Goal: Check status: Check status

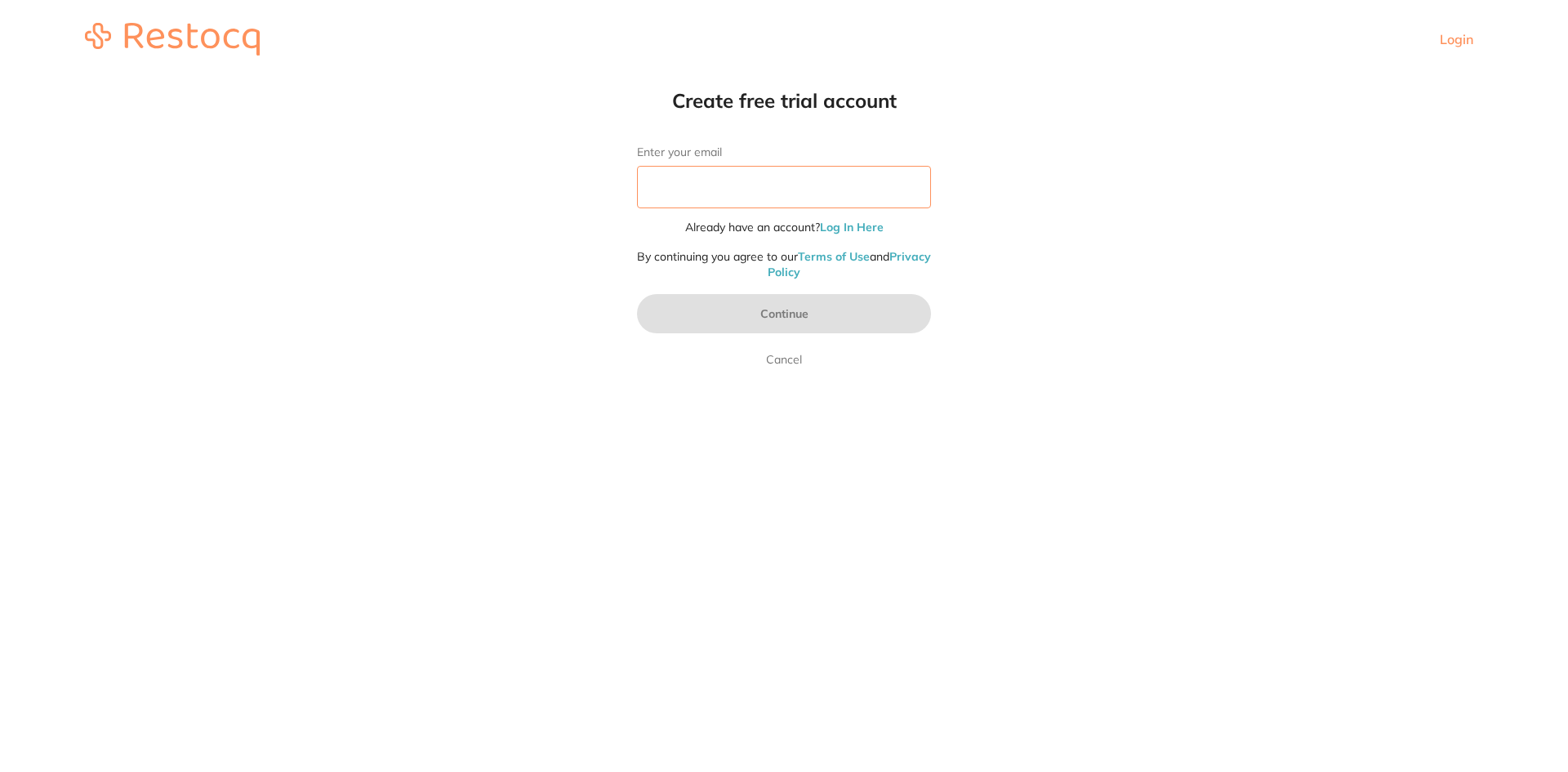
click at [880, 181] on input "Enter your email" at bounding box center [784, 187] width 294 height 42
type input "[EMAIL_ADDRESS][DOMAIN_NAME]"
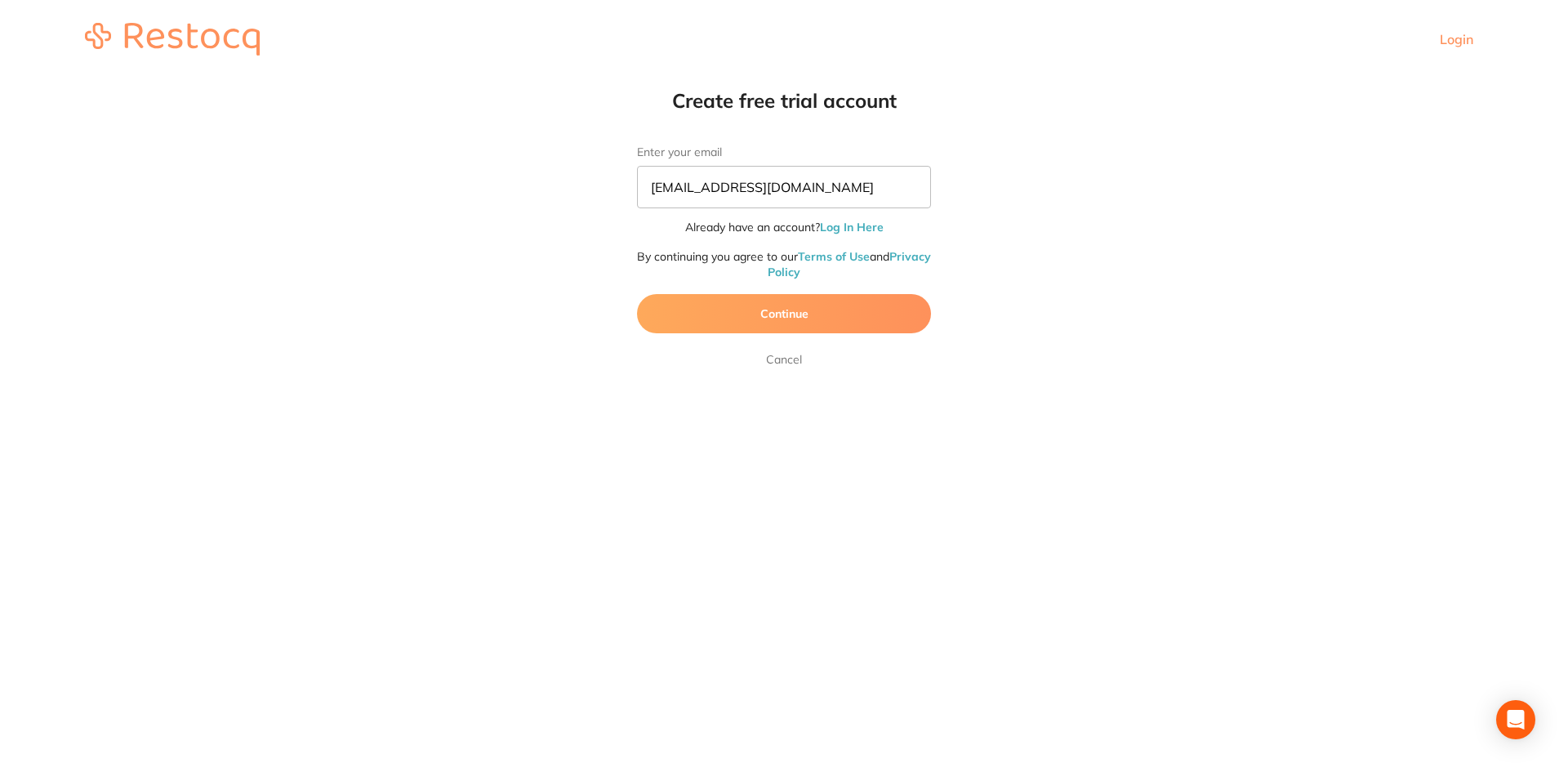
click at [789, 313] on button "Continue" at bounding box center [784, 314] width 294 height 39
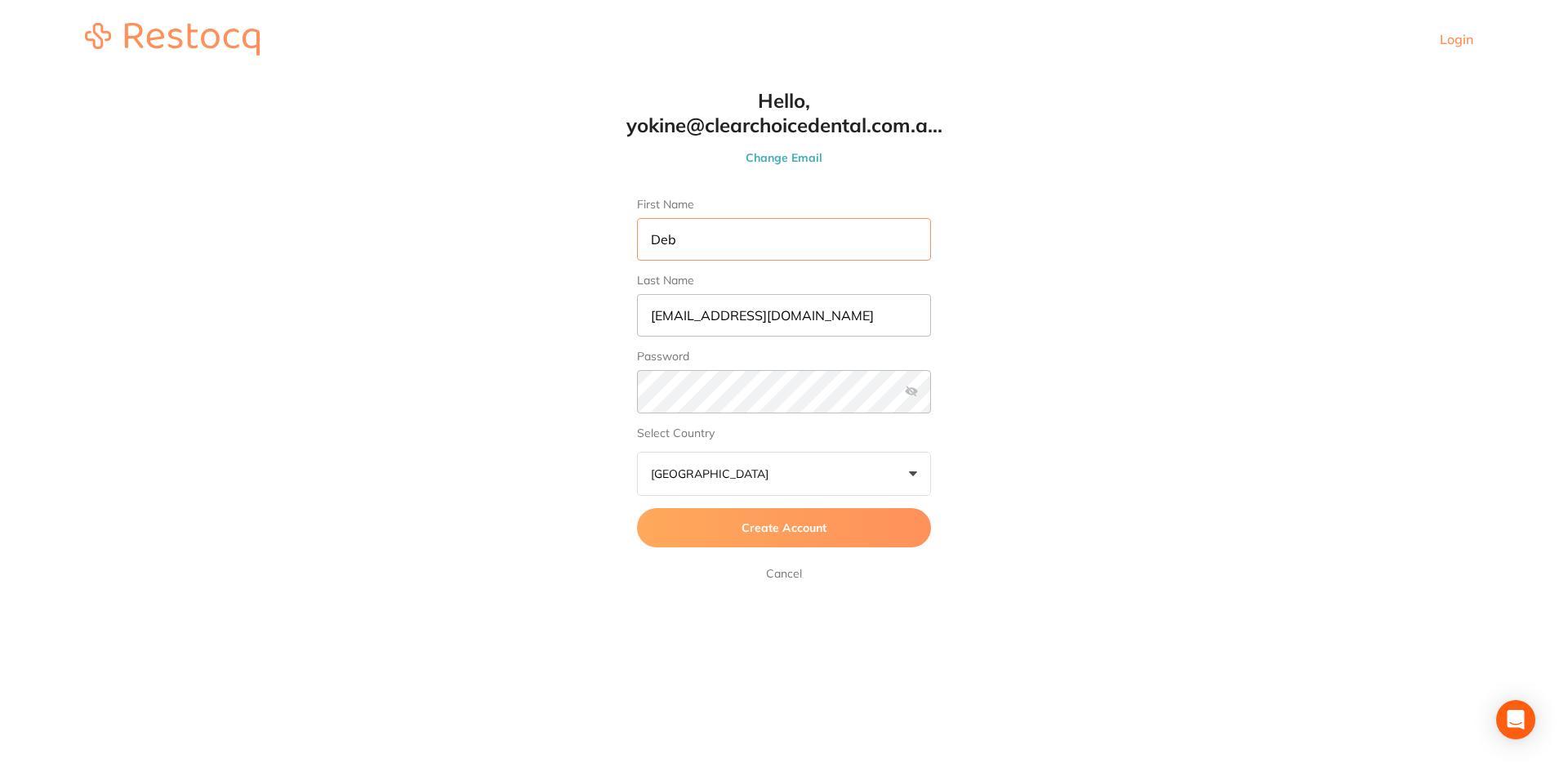
type input "Deb"
click at [1454, 39] on link "Login" at bounding box center [1457, 39] width 34 height 16
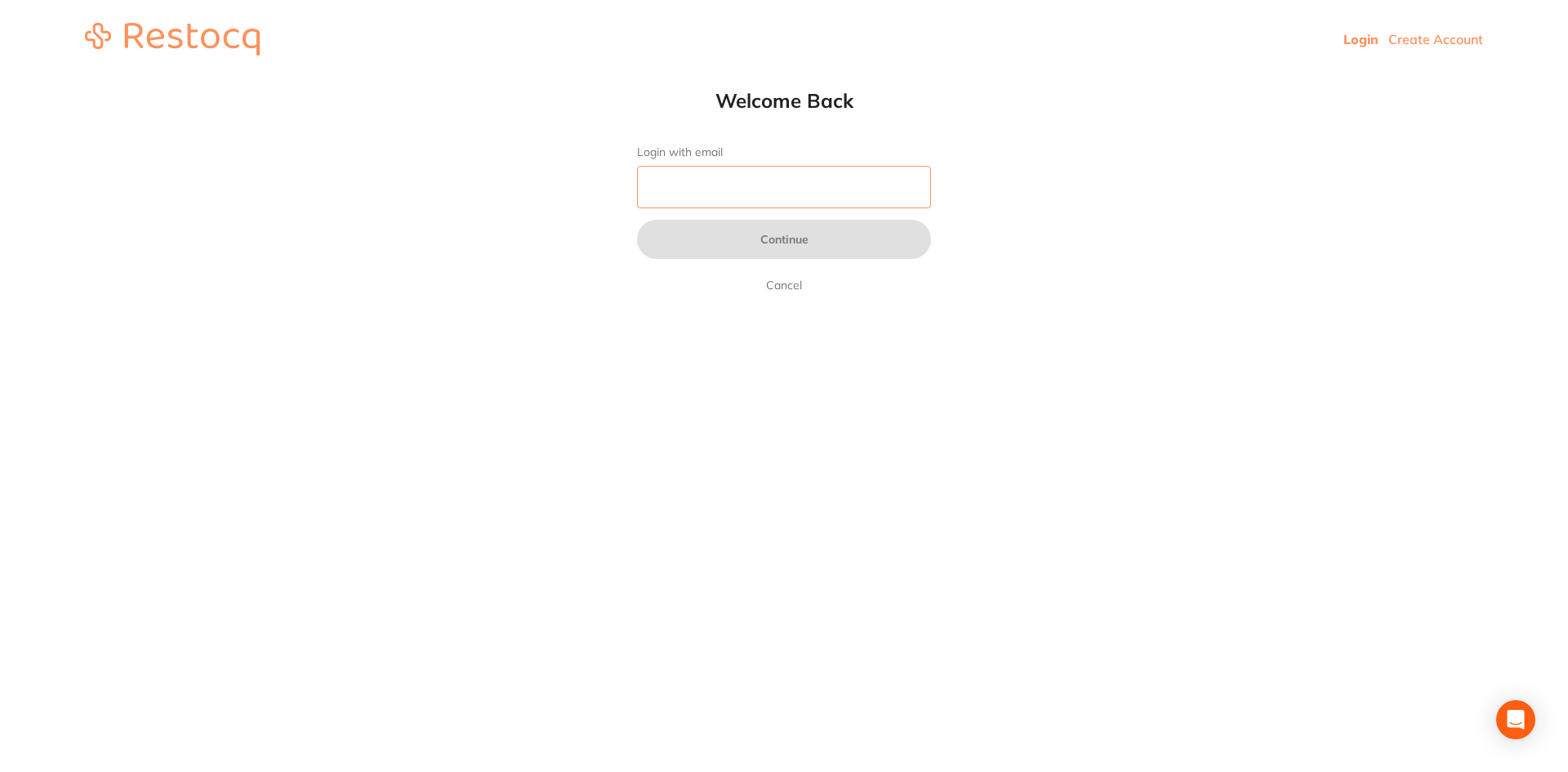
click at [786, 181] on input "Login with email" at bounding box center [784, 187] width 294 height 42
type input "[EMAIL_ADDRESS][DOMAIN_NAME]"
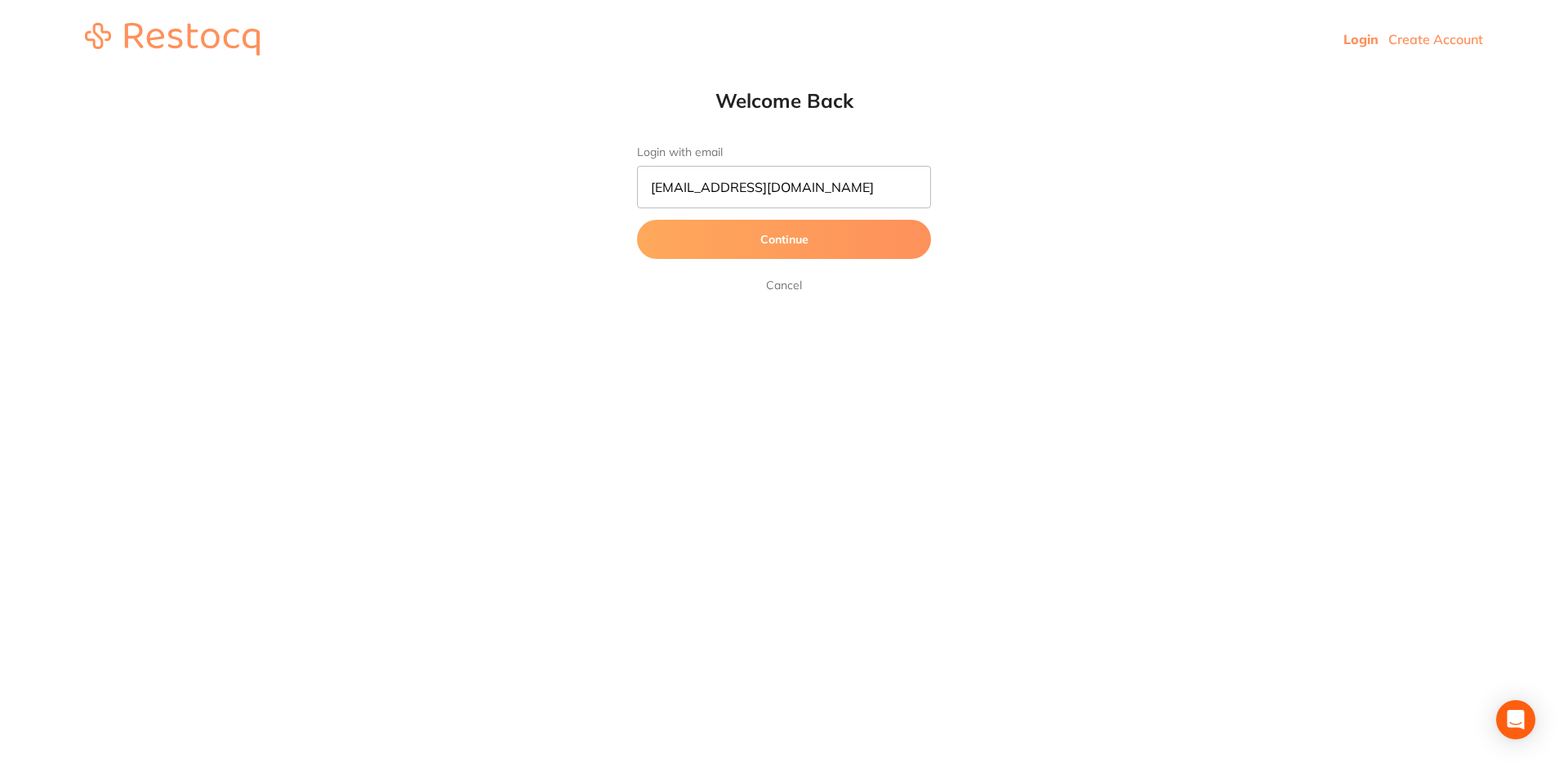
click at [789, 245] on button "Continue" at bounding box center [784, 239] width 294 height 39
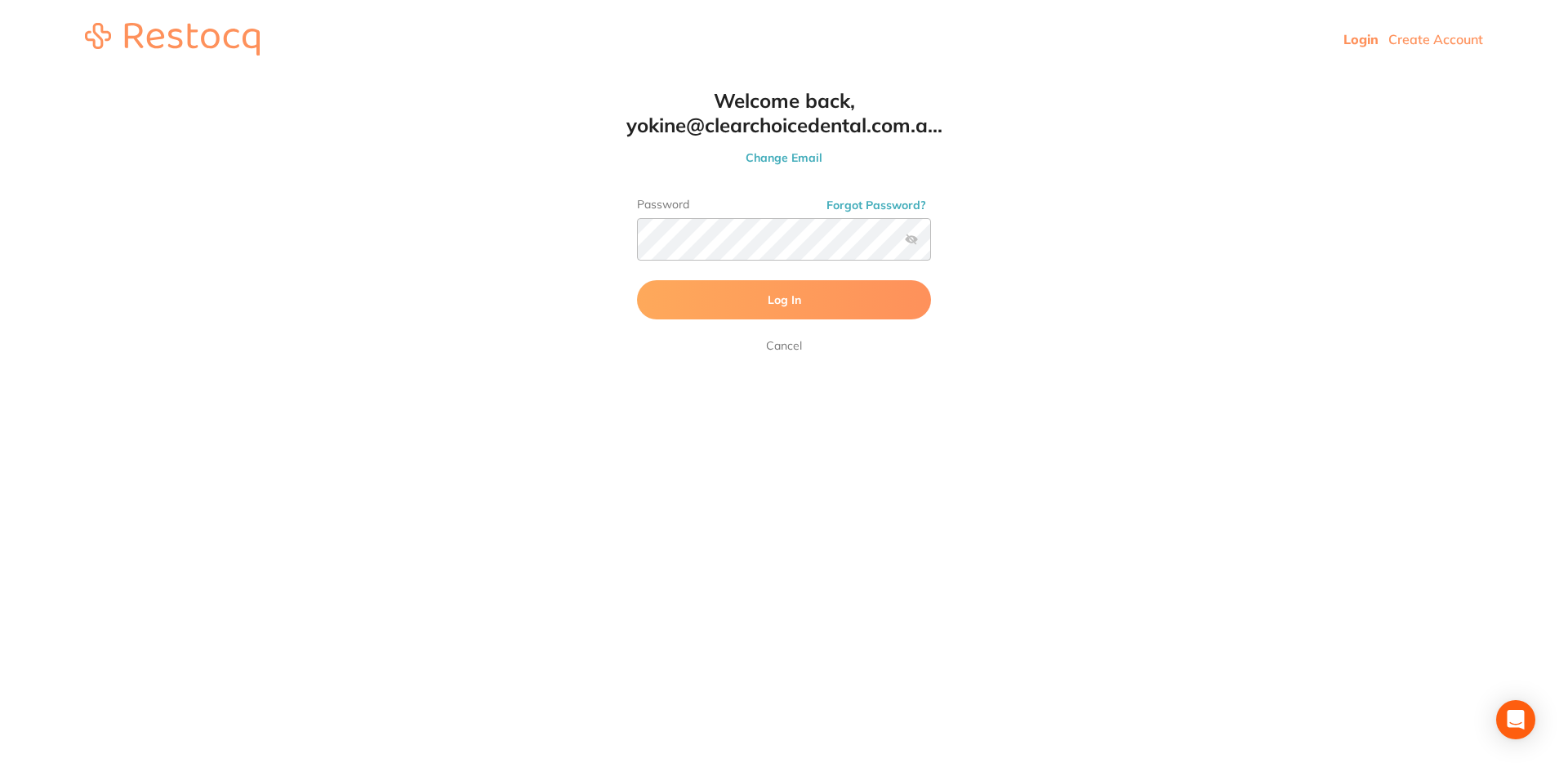
click at [779, 301] on span "Log In" at bounding box center [784, 299] width 34 height 14
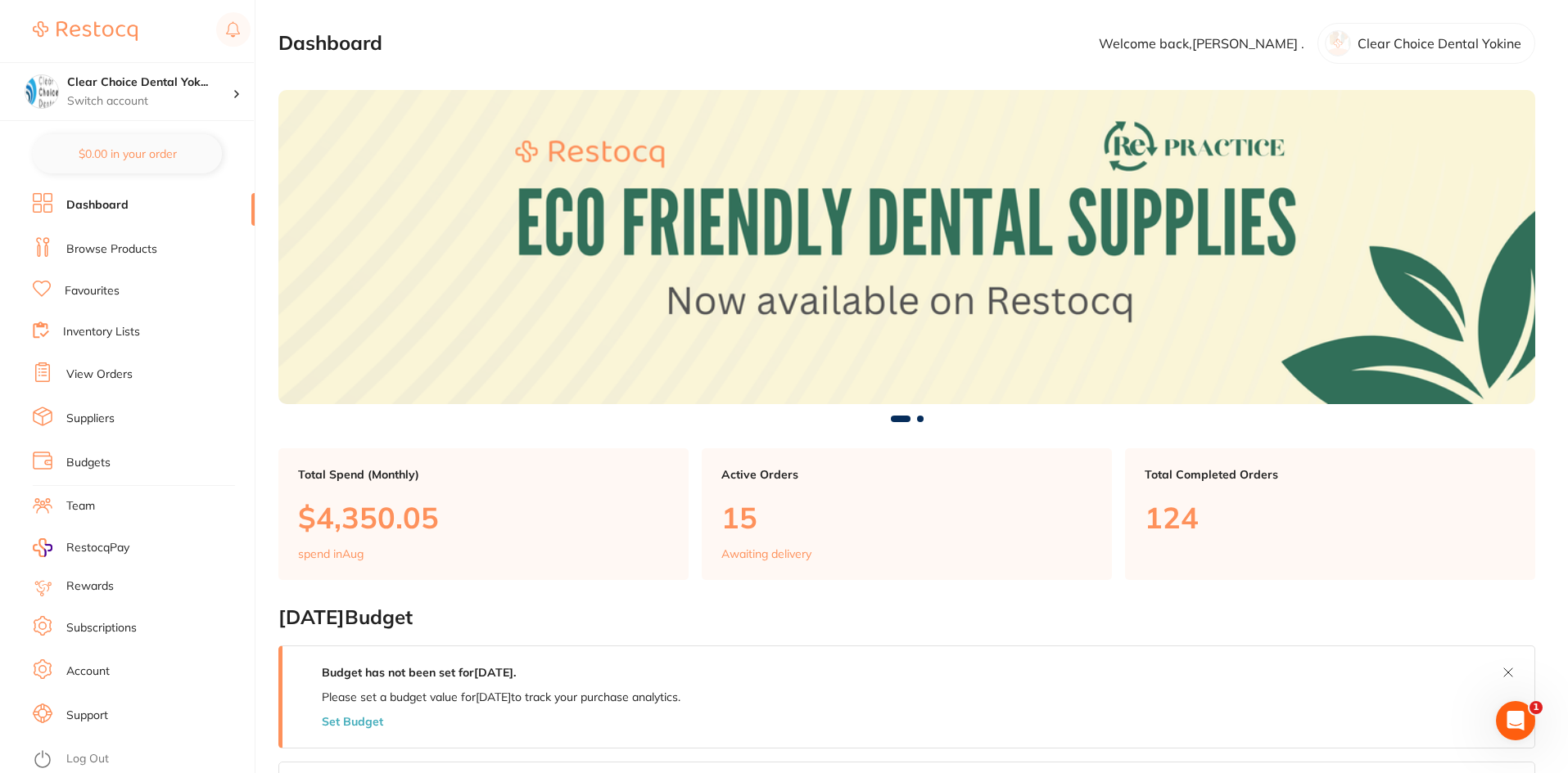
click at [125, 372] on link "View Orders" at bounding box center [99, 374] width 66 height 16
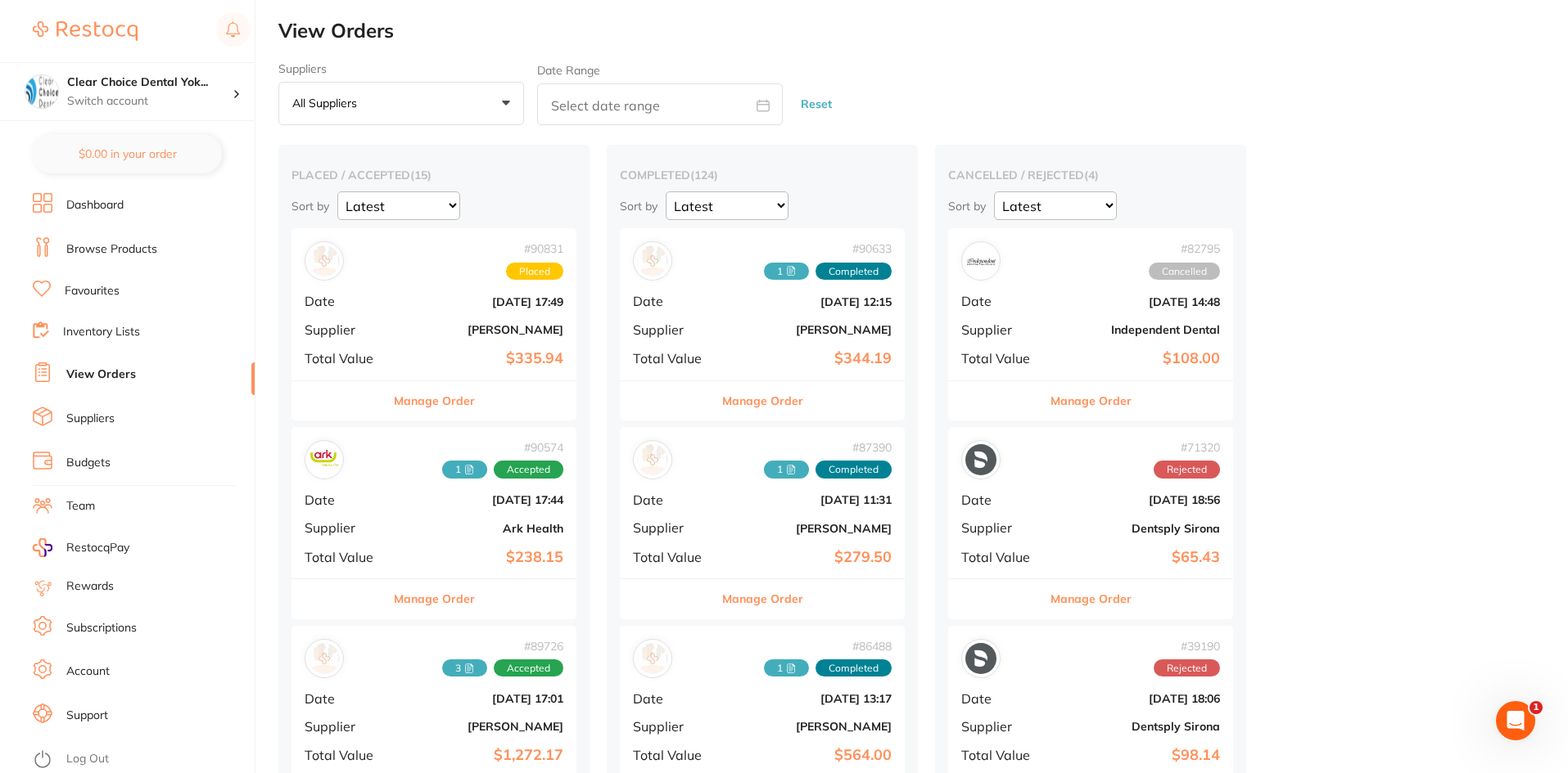
click at [446, 400] on button "Manage Order" at bounding box center [435, 400] width 81 height 39
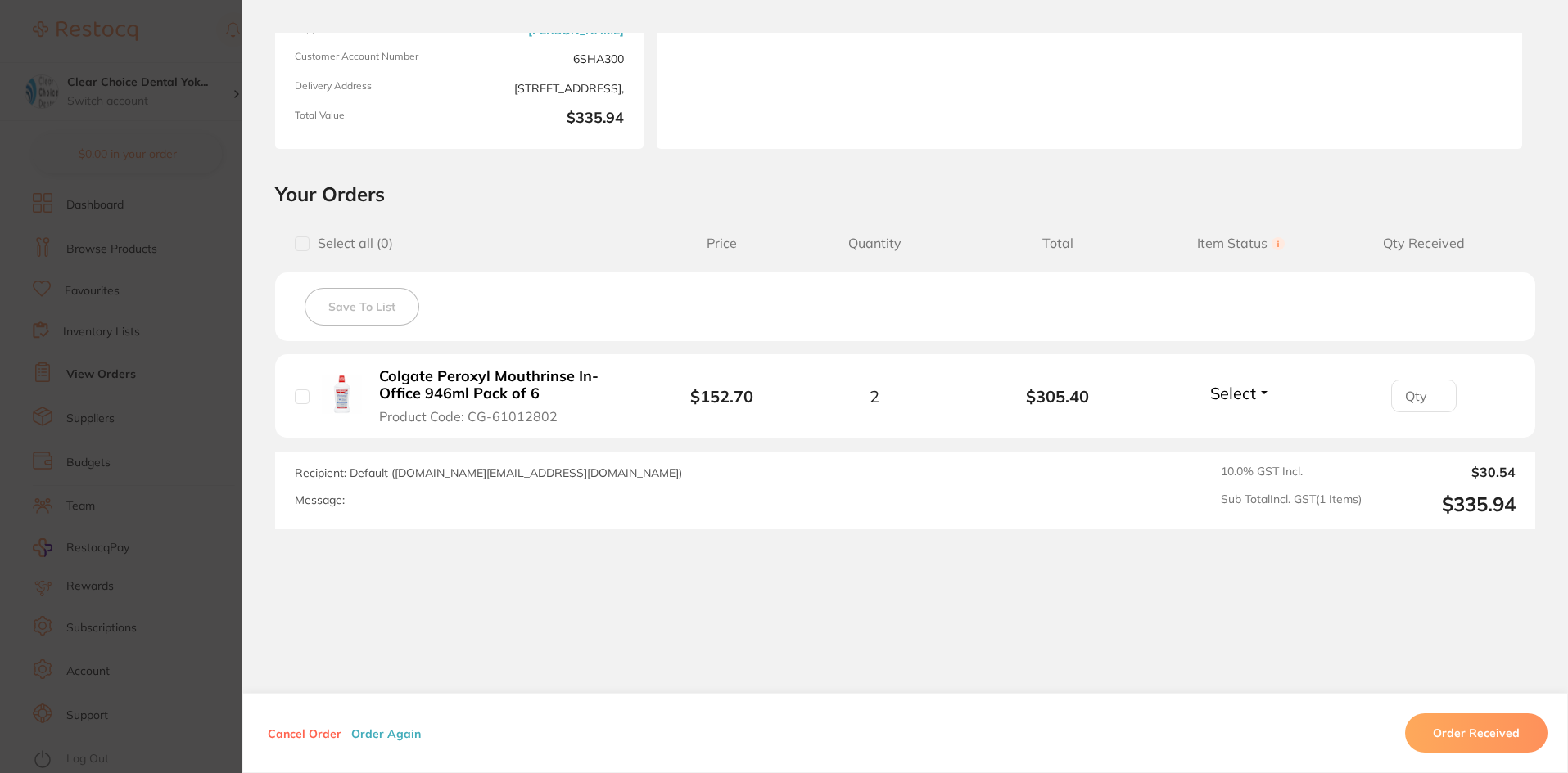
scroll to position [57, 0]
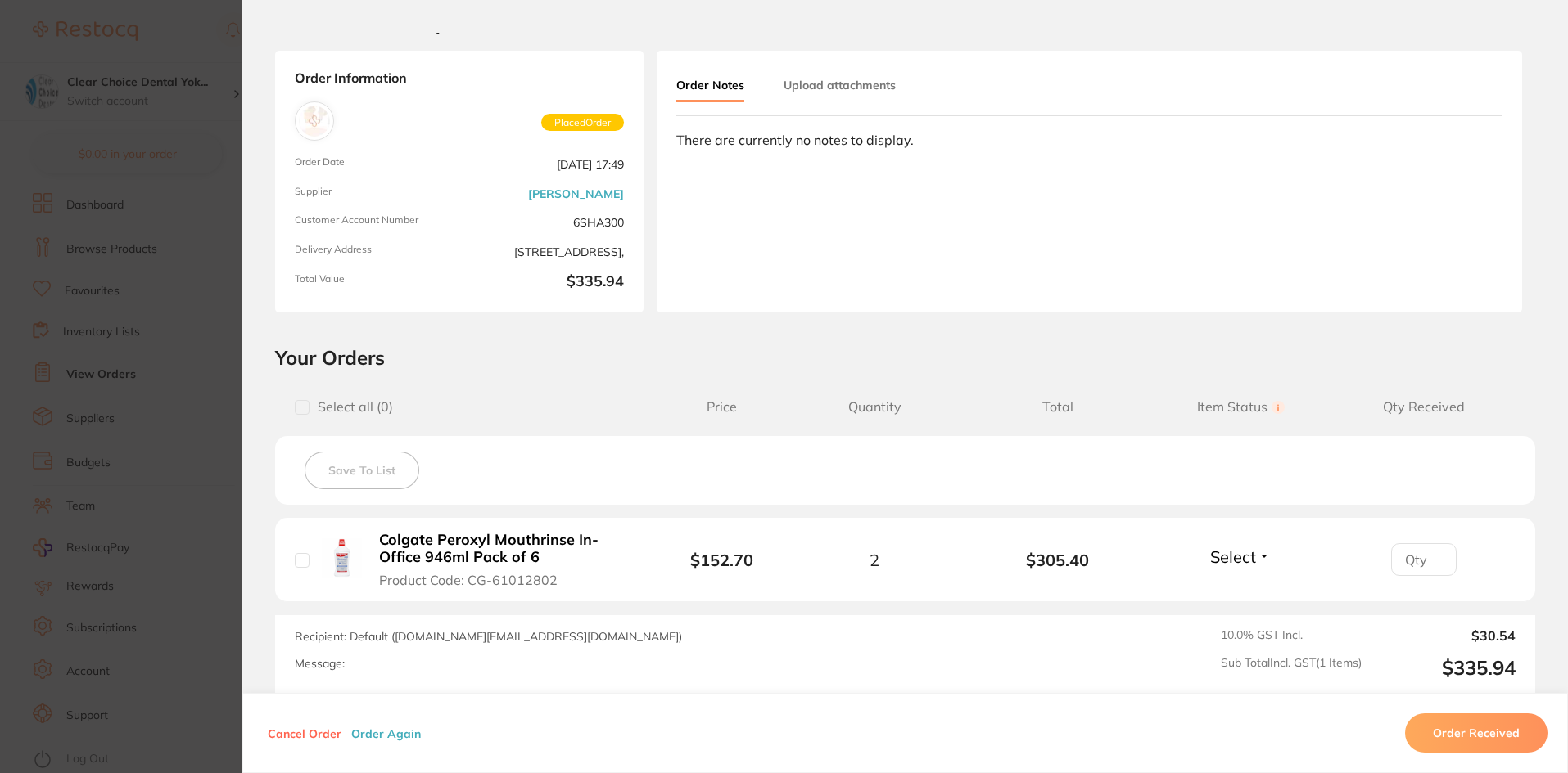
click at [144, 95] on section "Order ID: Restocq- 90831 Order Information Placed Order Order Date [DATE] 17:49…" at bounding box center [784, 386] width 1568 height 773
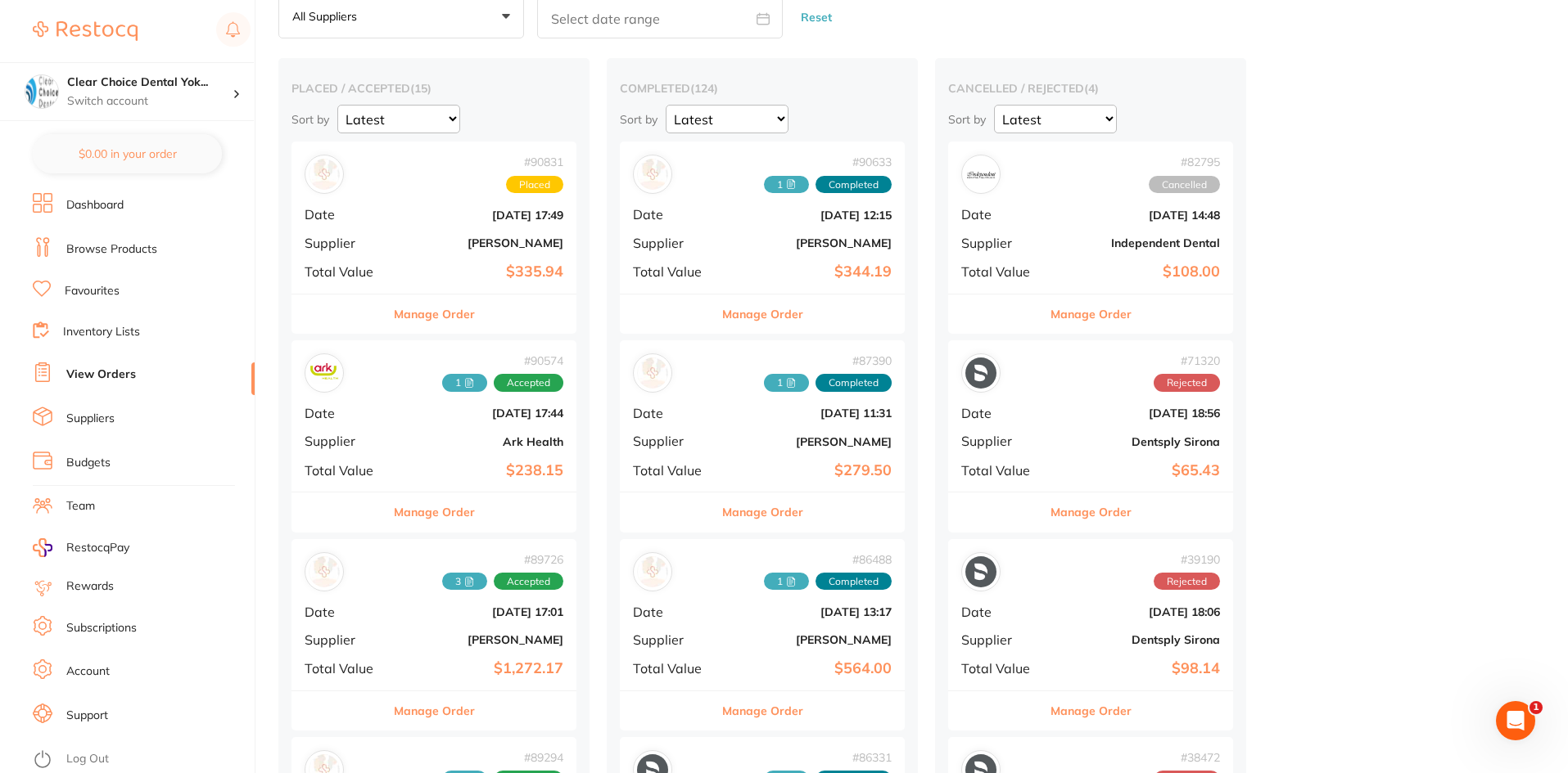
scroll to position [82, 0]
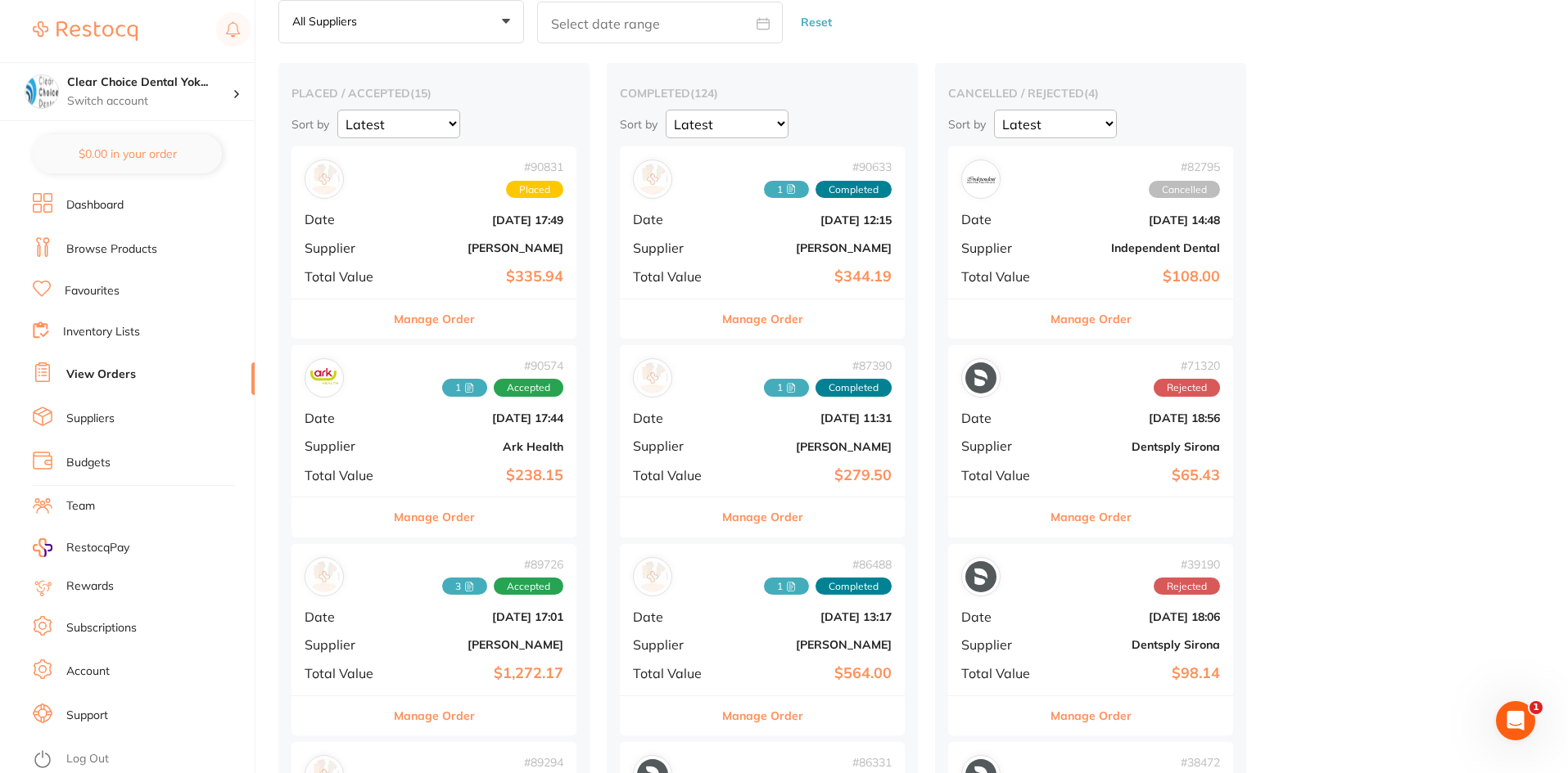
click at [430, 312] on button "Manage Order" at bounding box center [435, 319] width 81 height 39
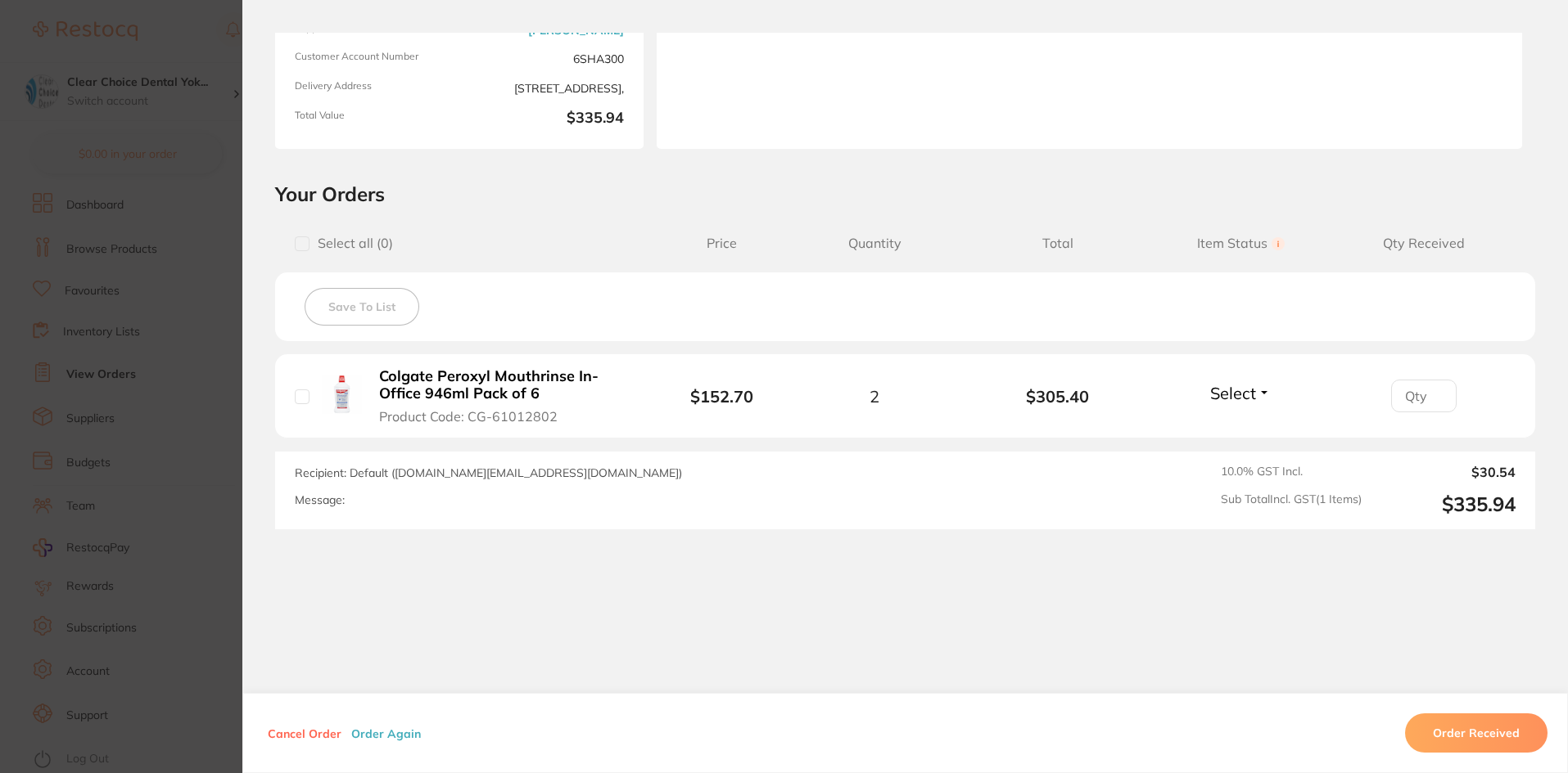
click at [91, 251] on section "Order ID: Restocq- 90831 Order Information Placed Order Order Date [DATE] 17:49…" at bounding box center [784, 386] width 1568 height 773
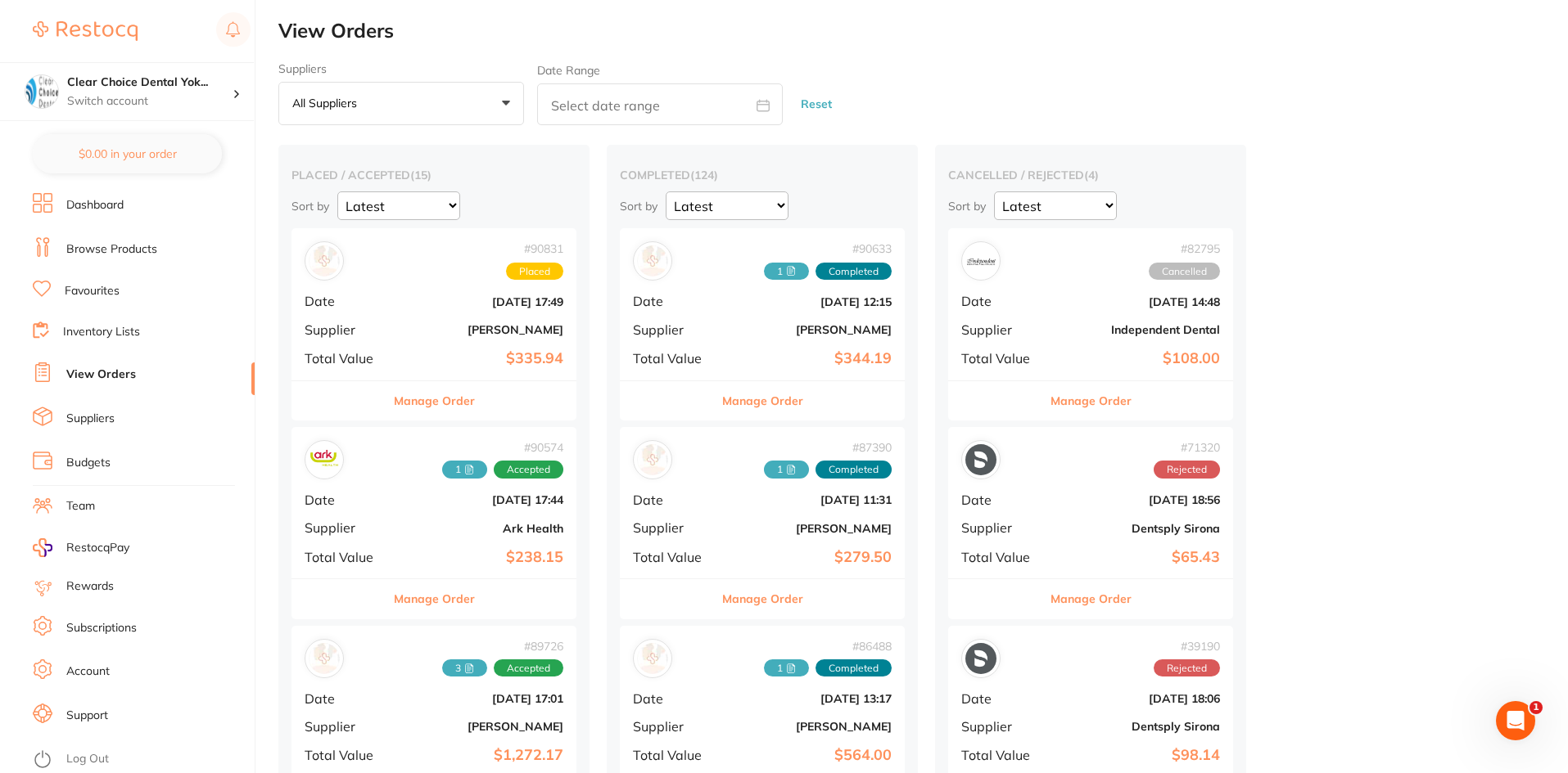
scroll to position [409, 0]
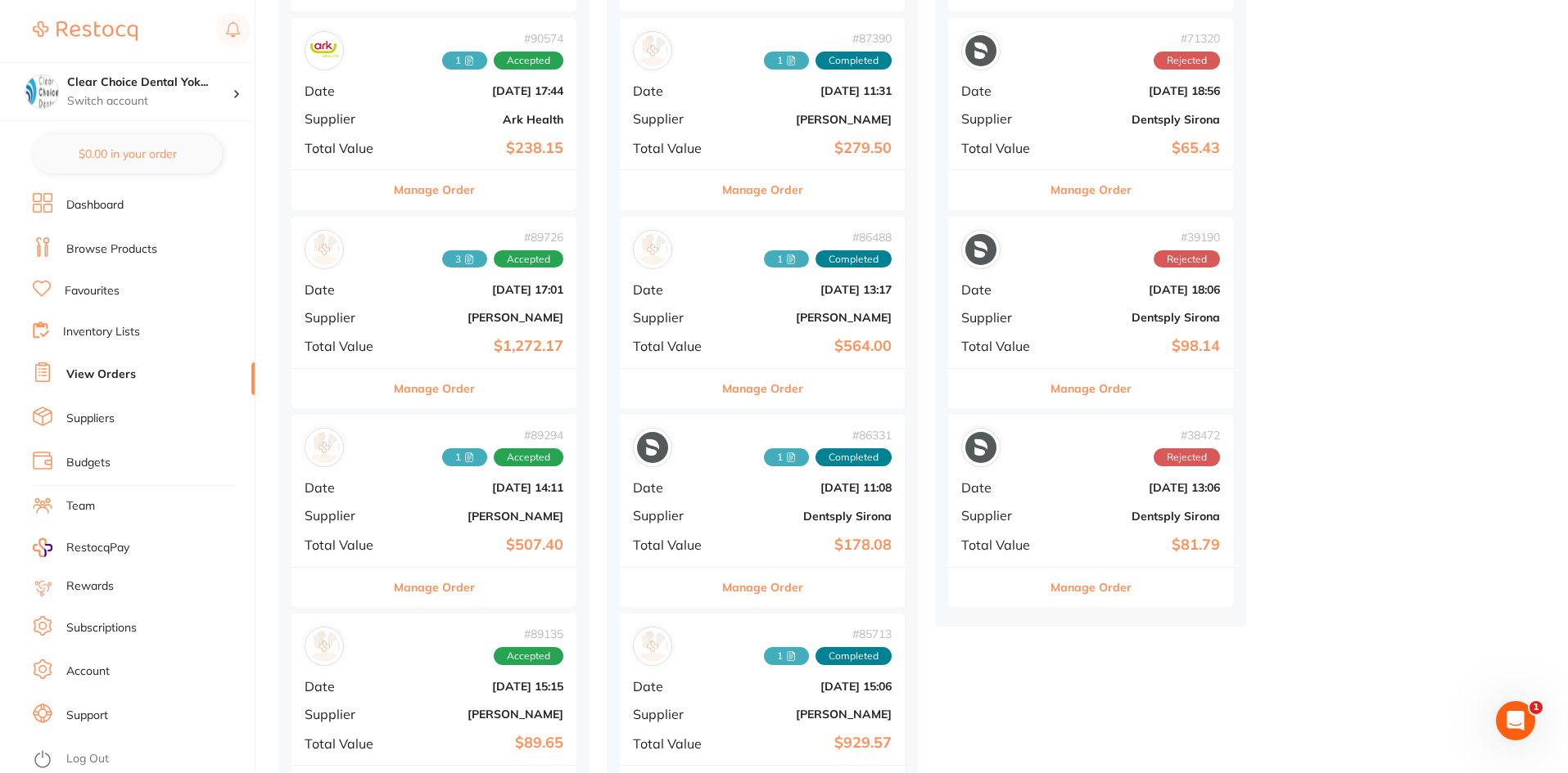
click at [423, 588] on button "Manage Order" at bounding box center [435, 588] width 81 height 39
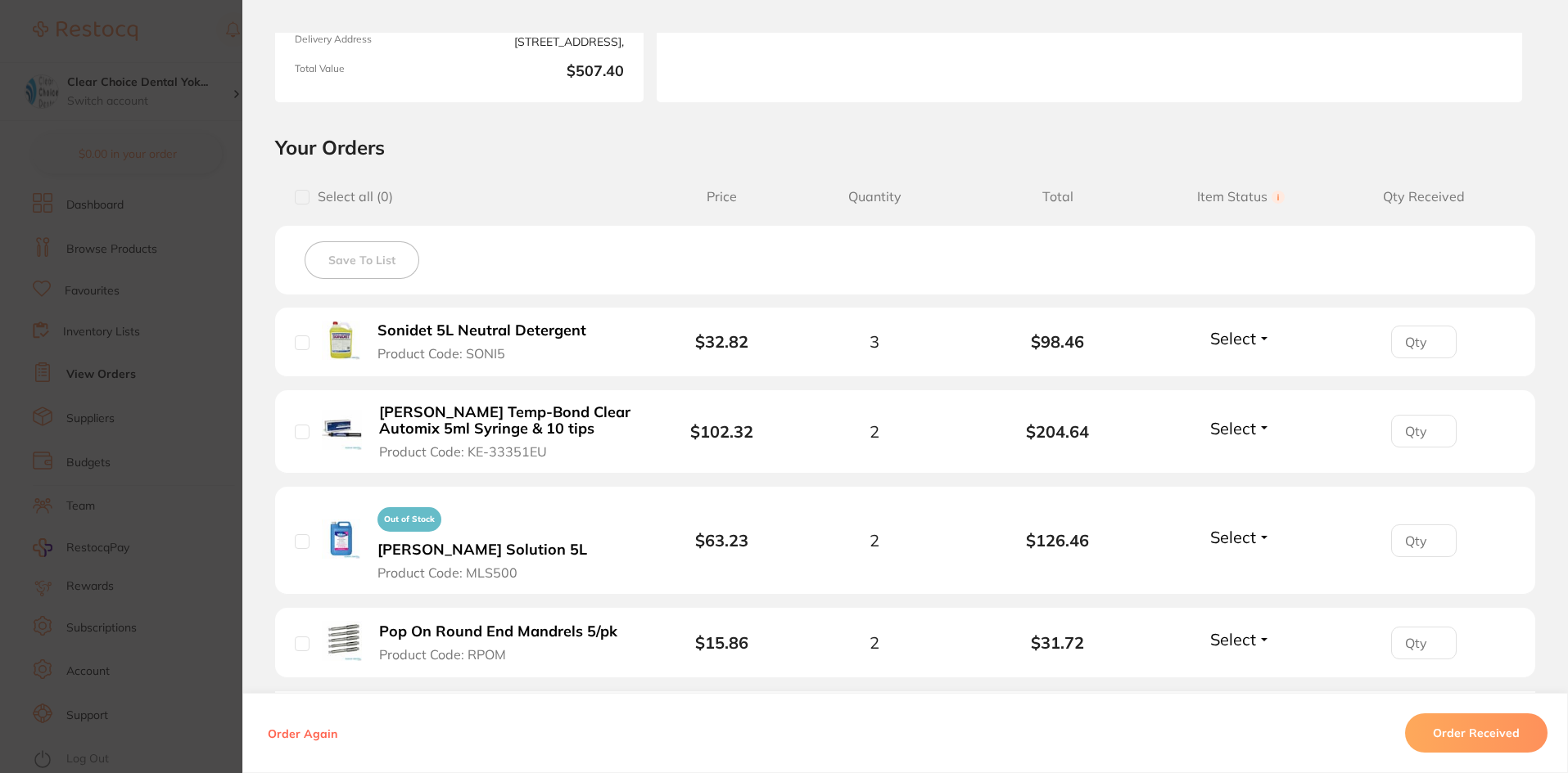
scroll to position [261, 0]
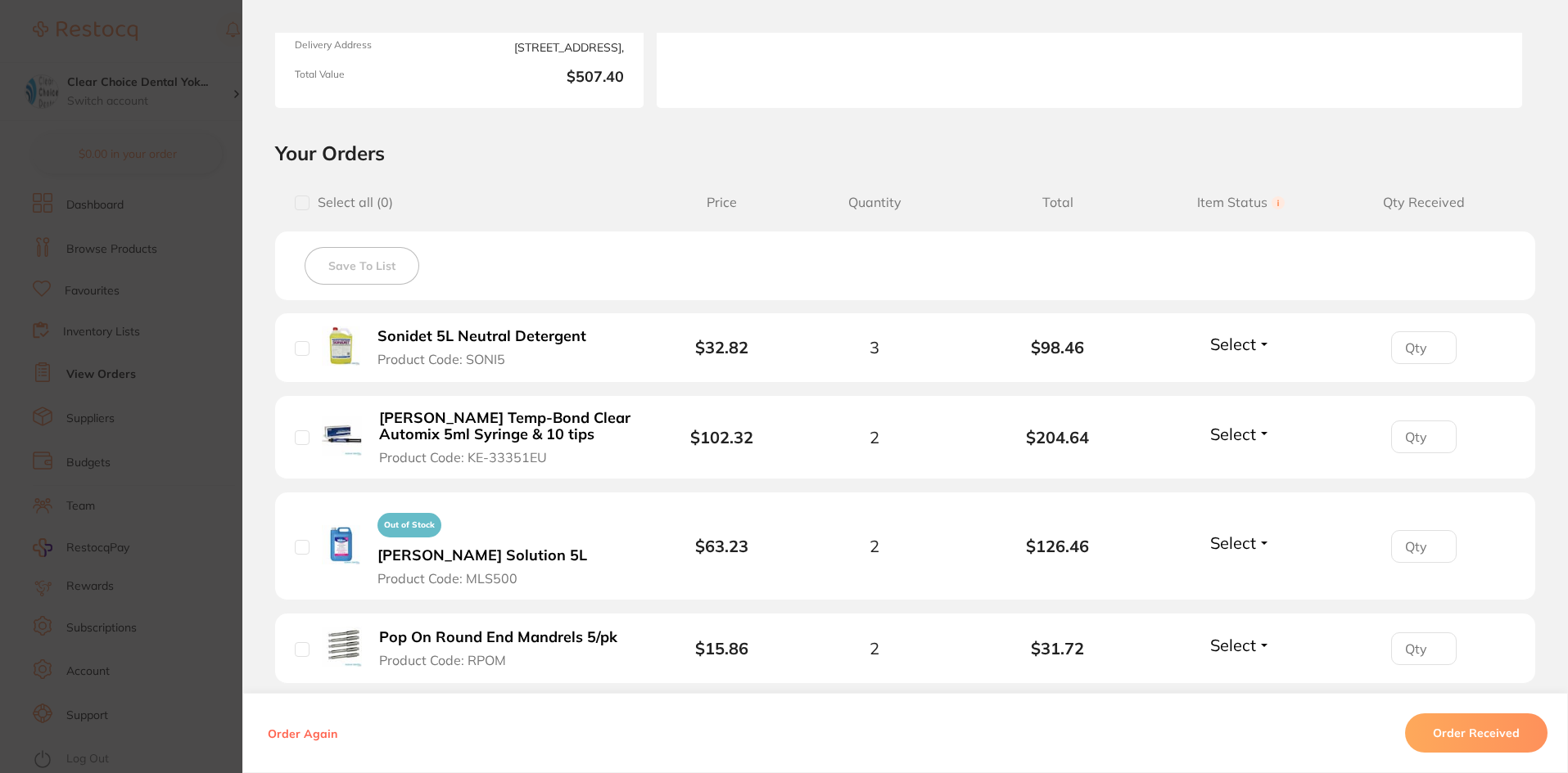
click at [210, 494] on section "Order ID: Restocq- 89294 Order Information Accepted Order Order Date [DATE] 14:…" at bounding box center [784, 386] width 1568 height 773
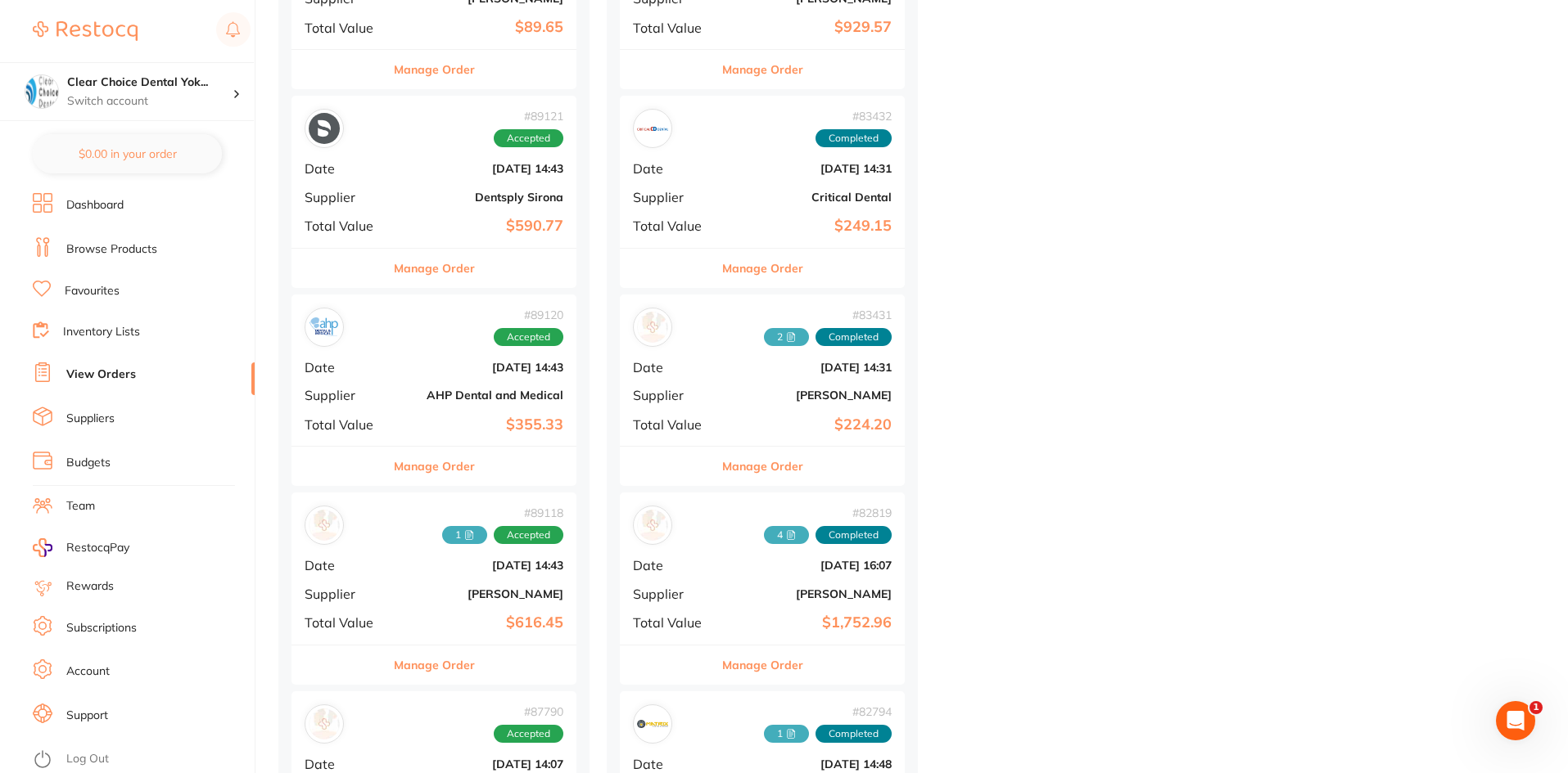
scroll to position [1309, 0]
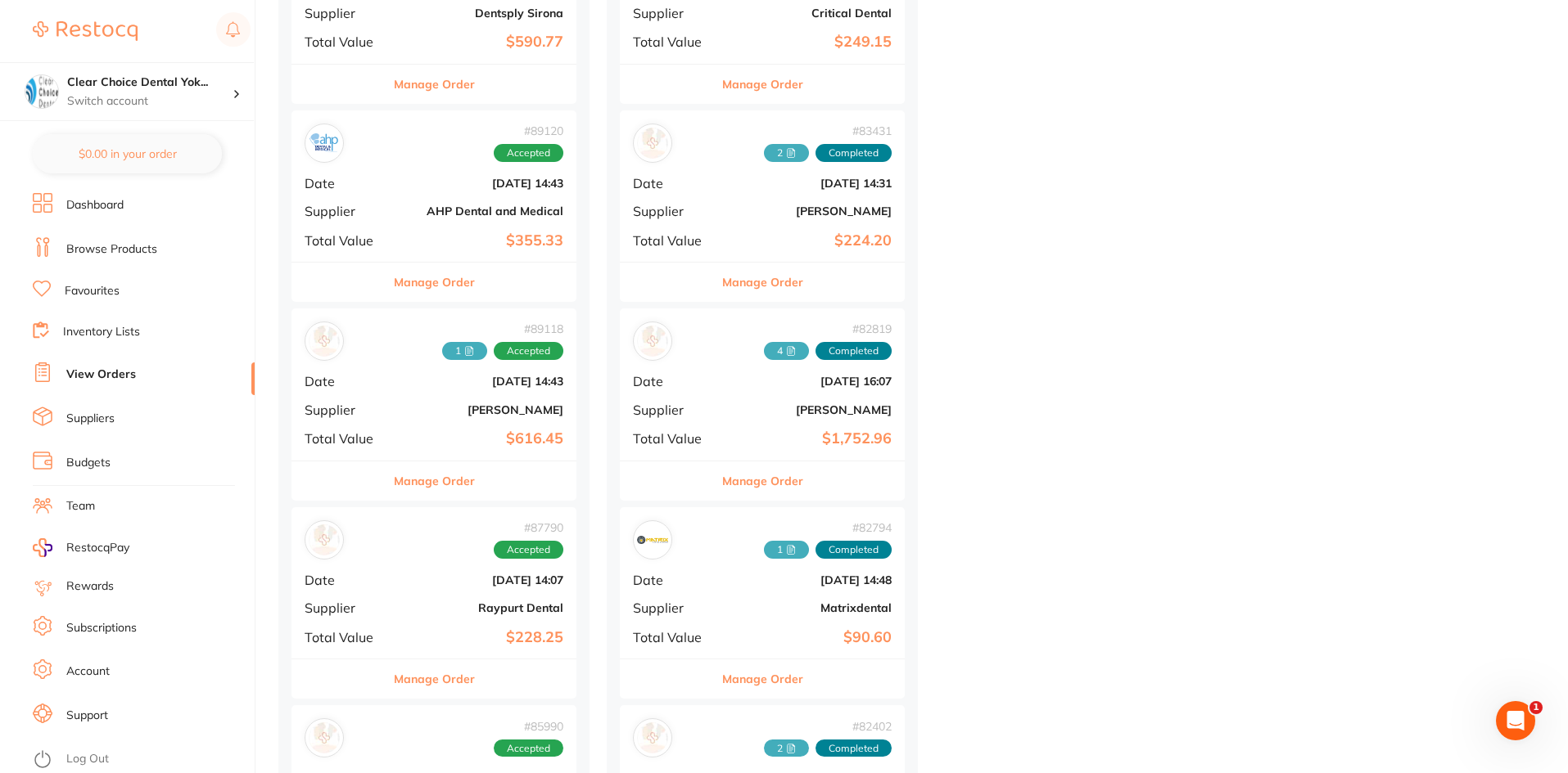
click at [429, 485] on button "Manage Order" at bounding box center [435, 481] width 81 height 39
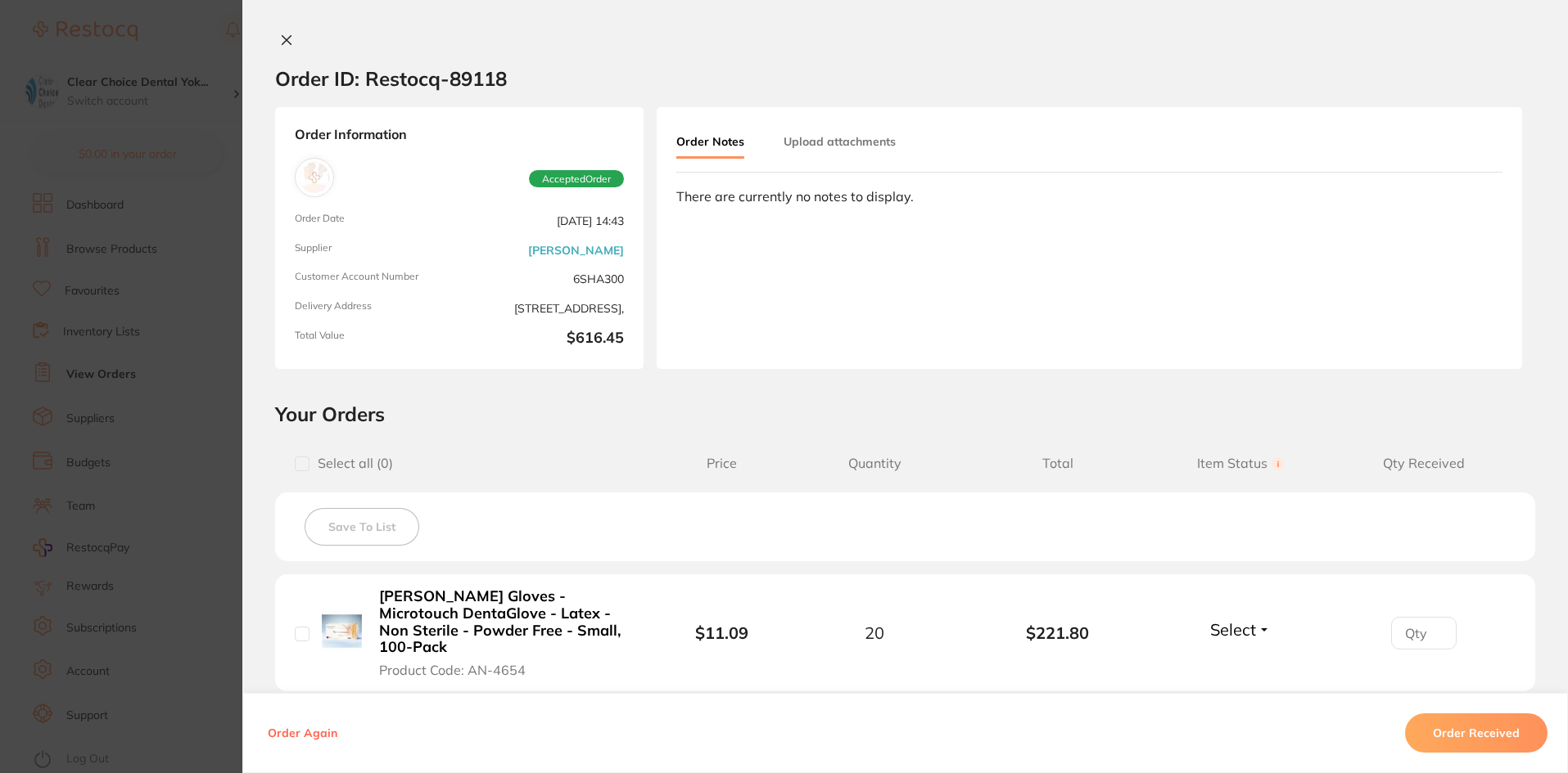
click at [220, 209] on section "Order ID: Restocq- 89118 Order Information Accepted Order Order Date [DATE] 14:…" at bounding box center [784, 386] width 1568 height 773
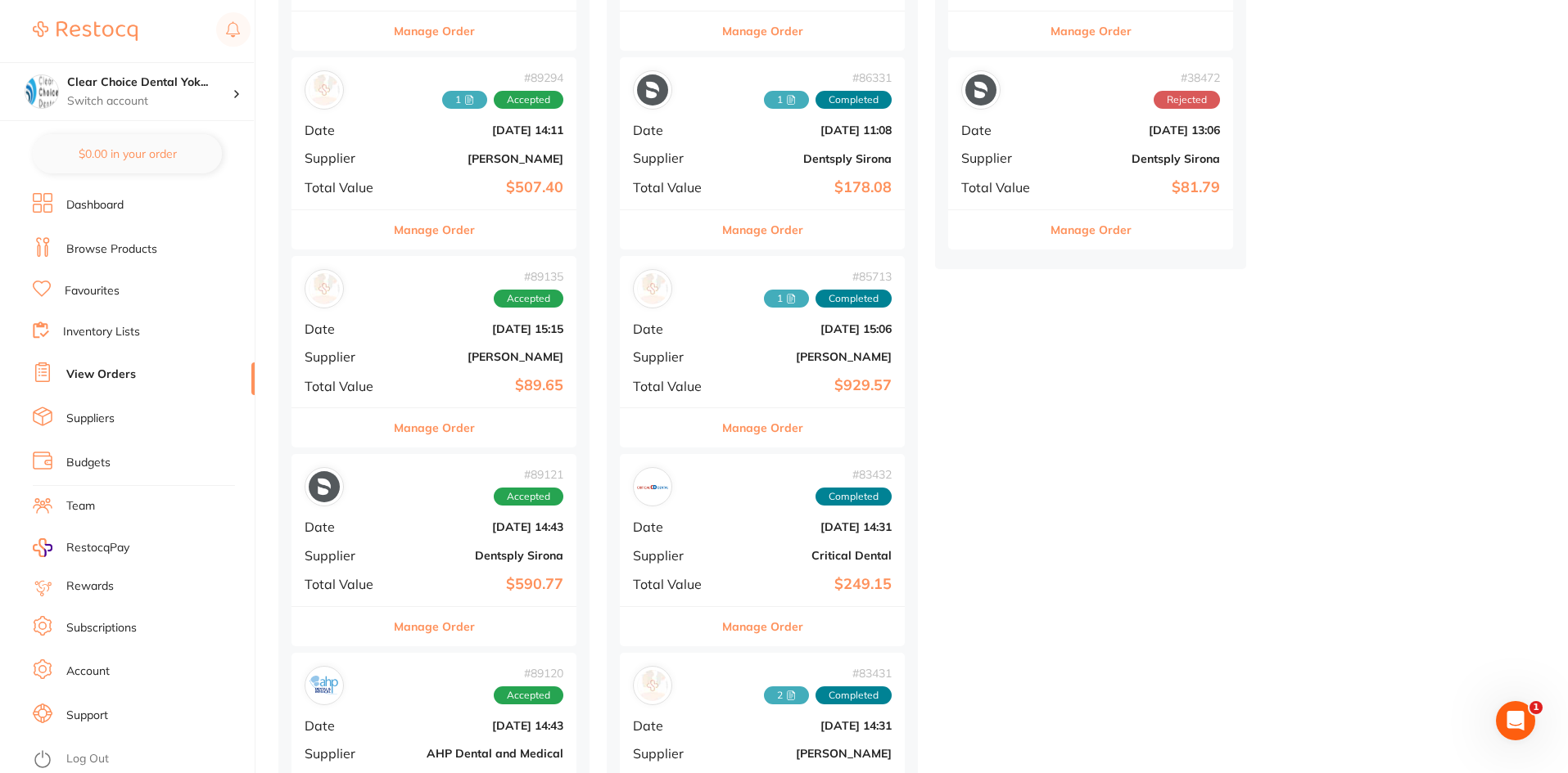
scroll to position [818, 0]
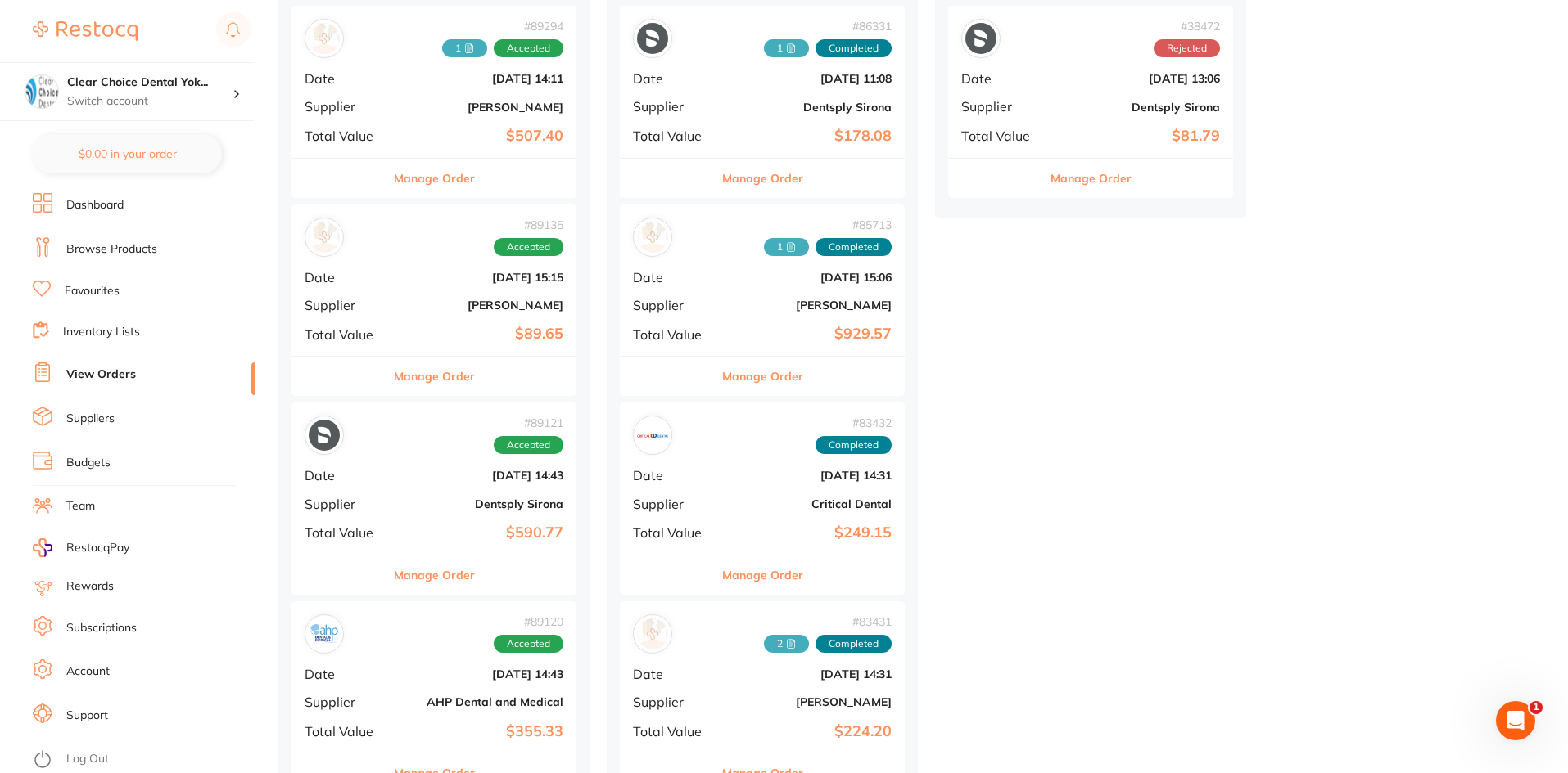
click at [425, 377] on button "Manage Order" at bounding box center [435, 376] width 81 height 39
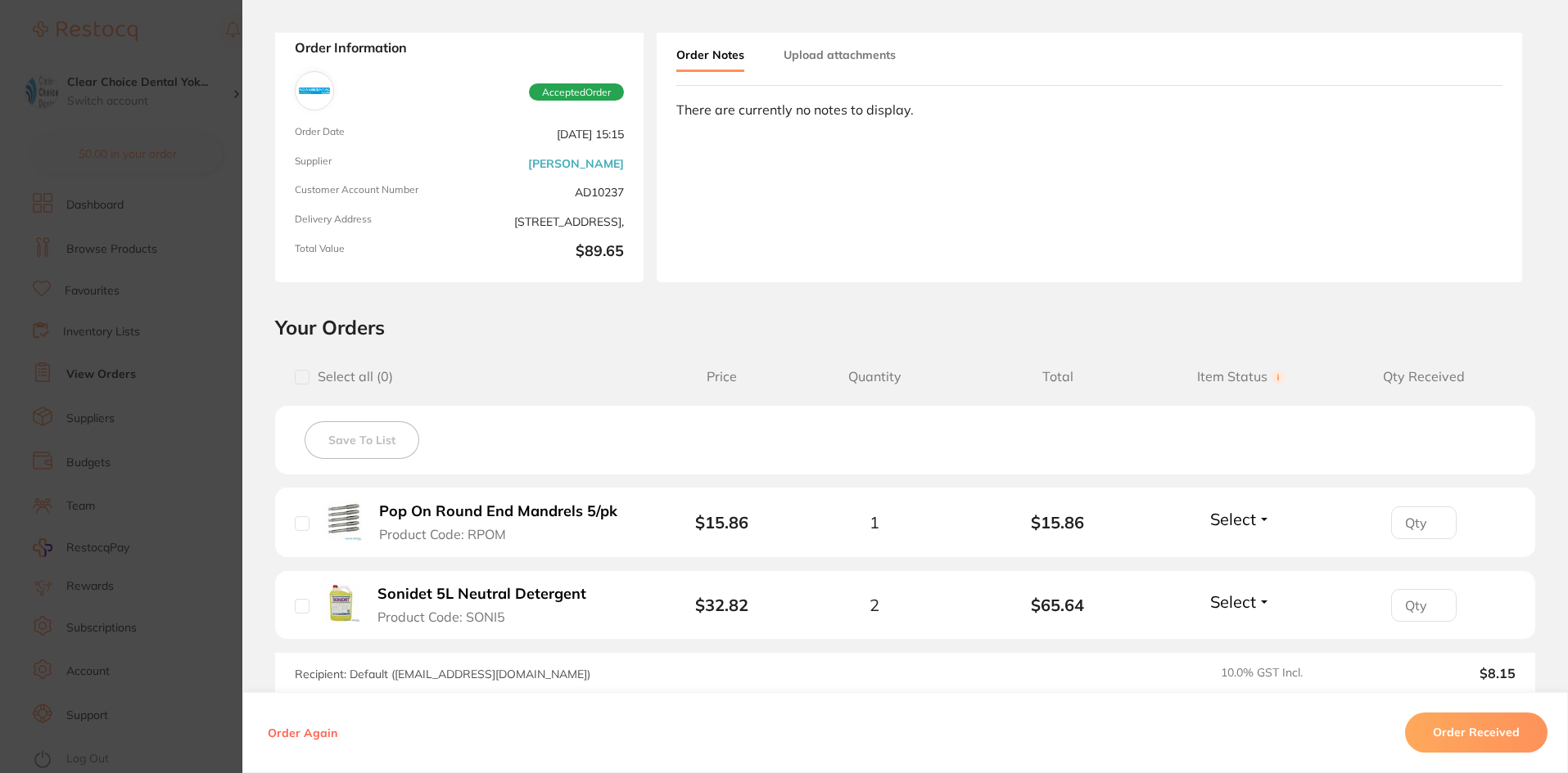
scroll to position [288, 0]
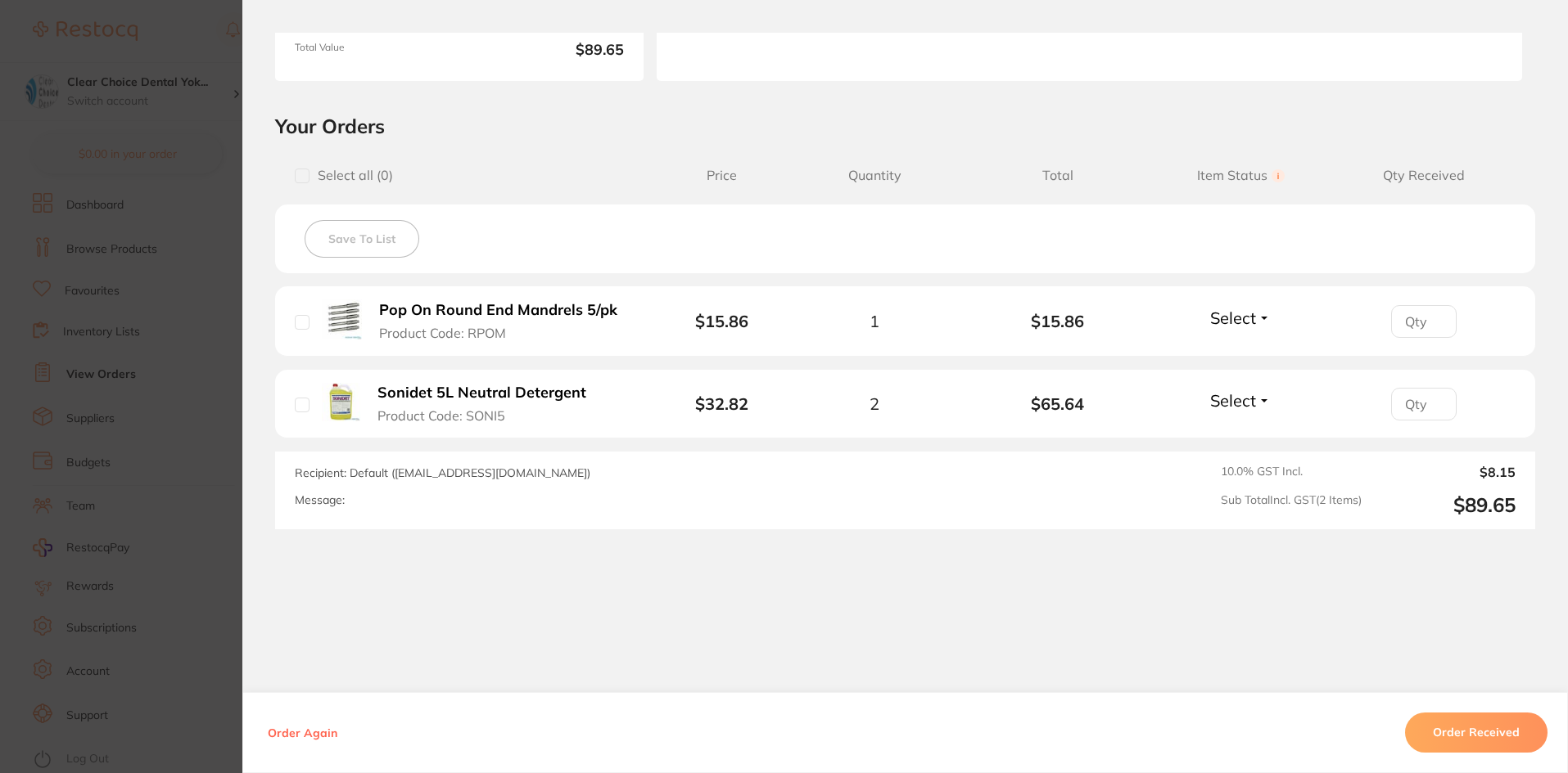
click at [206, 347] on section "Order ID: Restocq- 89135 Order Information Accepted Order Order Date [DATE] 15:…" at bounding box center [784, 386] width 1568 height 773
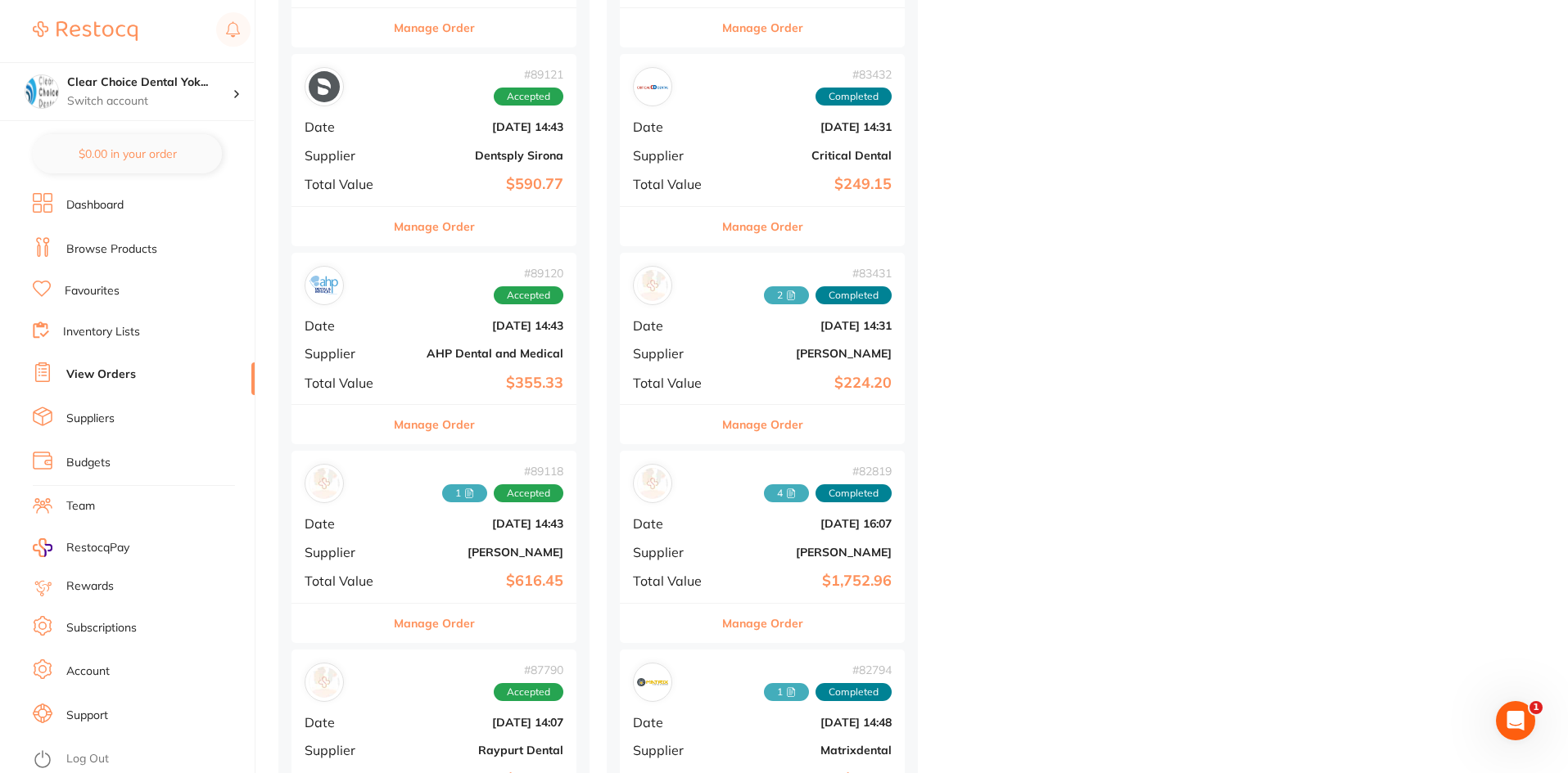
scroll to position [1227, 0]
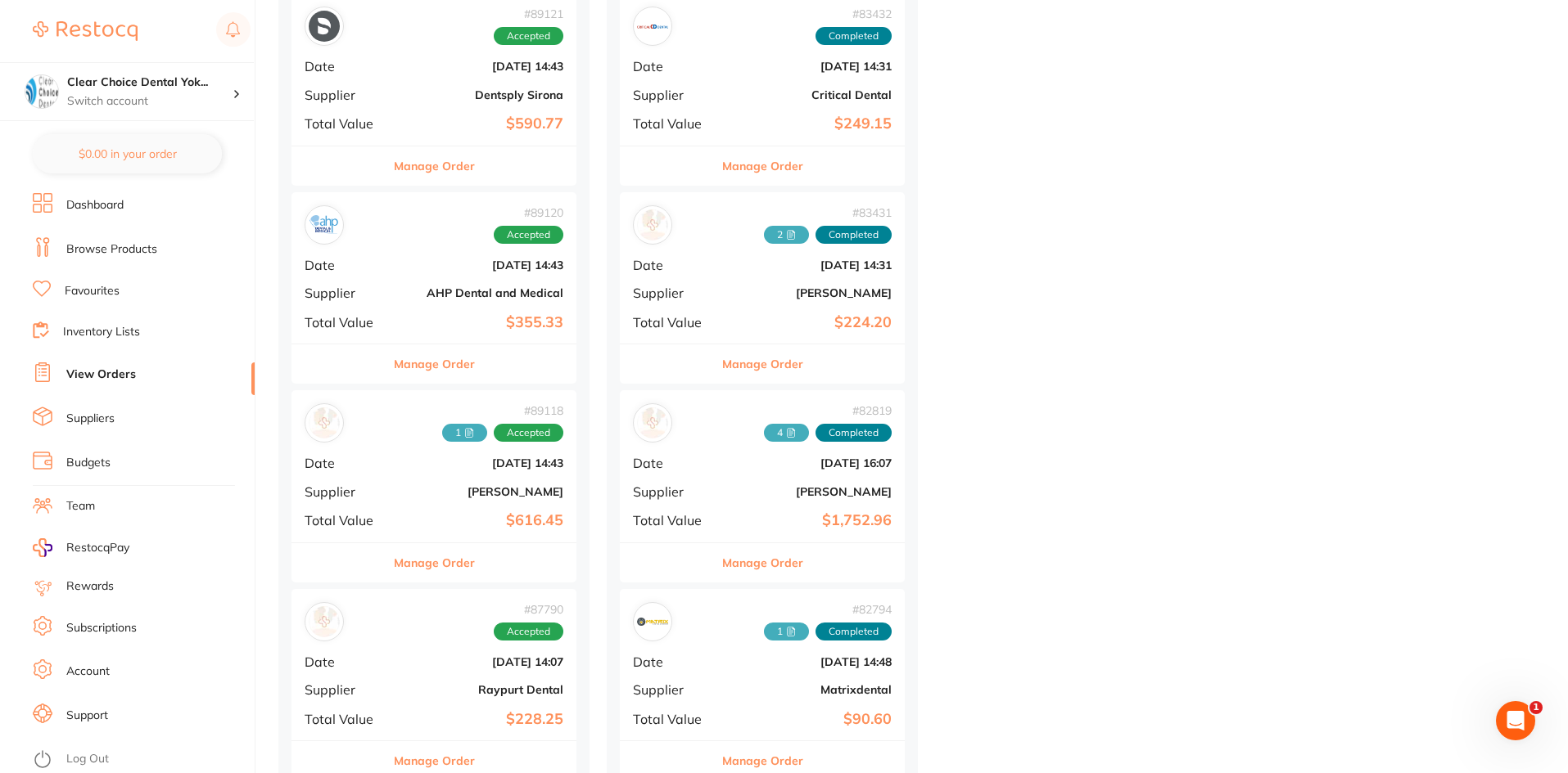
click at [450, 560] on button "Manage Order" at bounding box center [435, 563] width 81 height 39
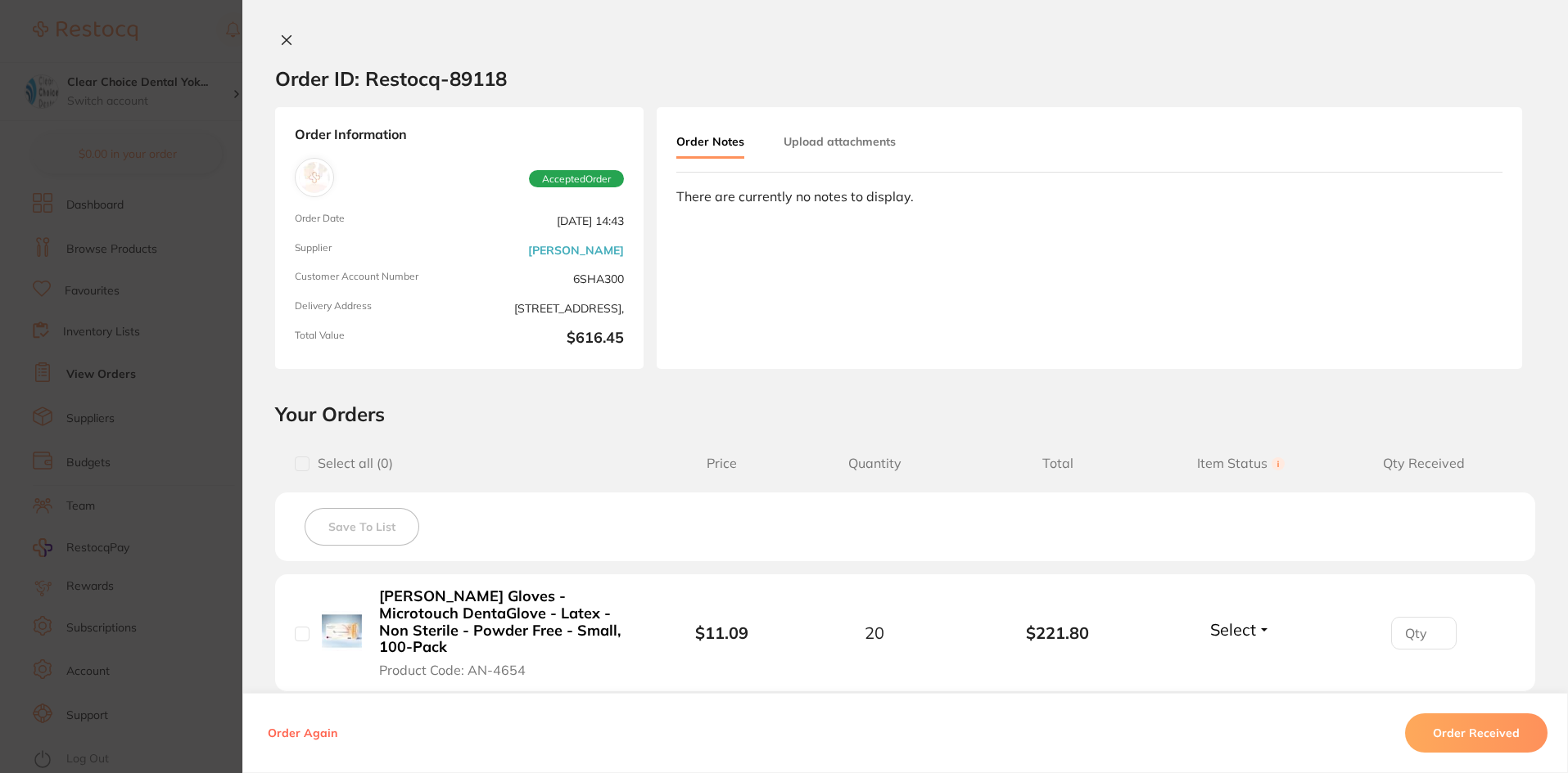
click at [206, 512] on section "Order ID: Restocq- 89118 Order Information Accepted Order Order Date [DATE] 14:…" at bounding box center [784, 386] width 1568 height 773
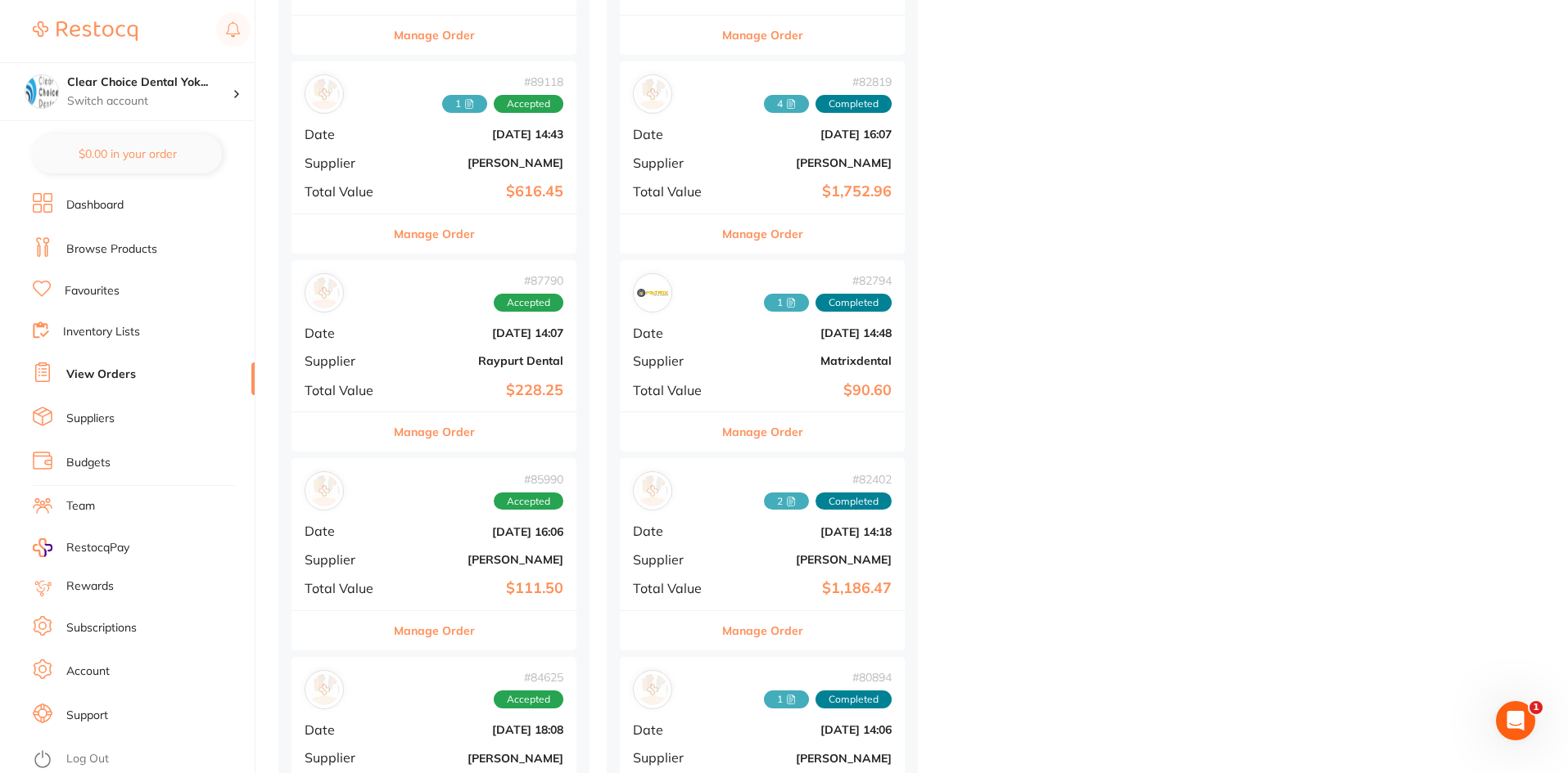
scroll to position [1637, 0]
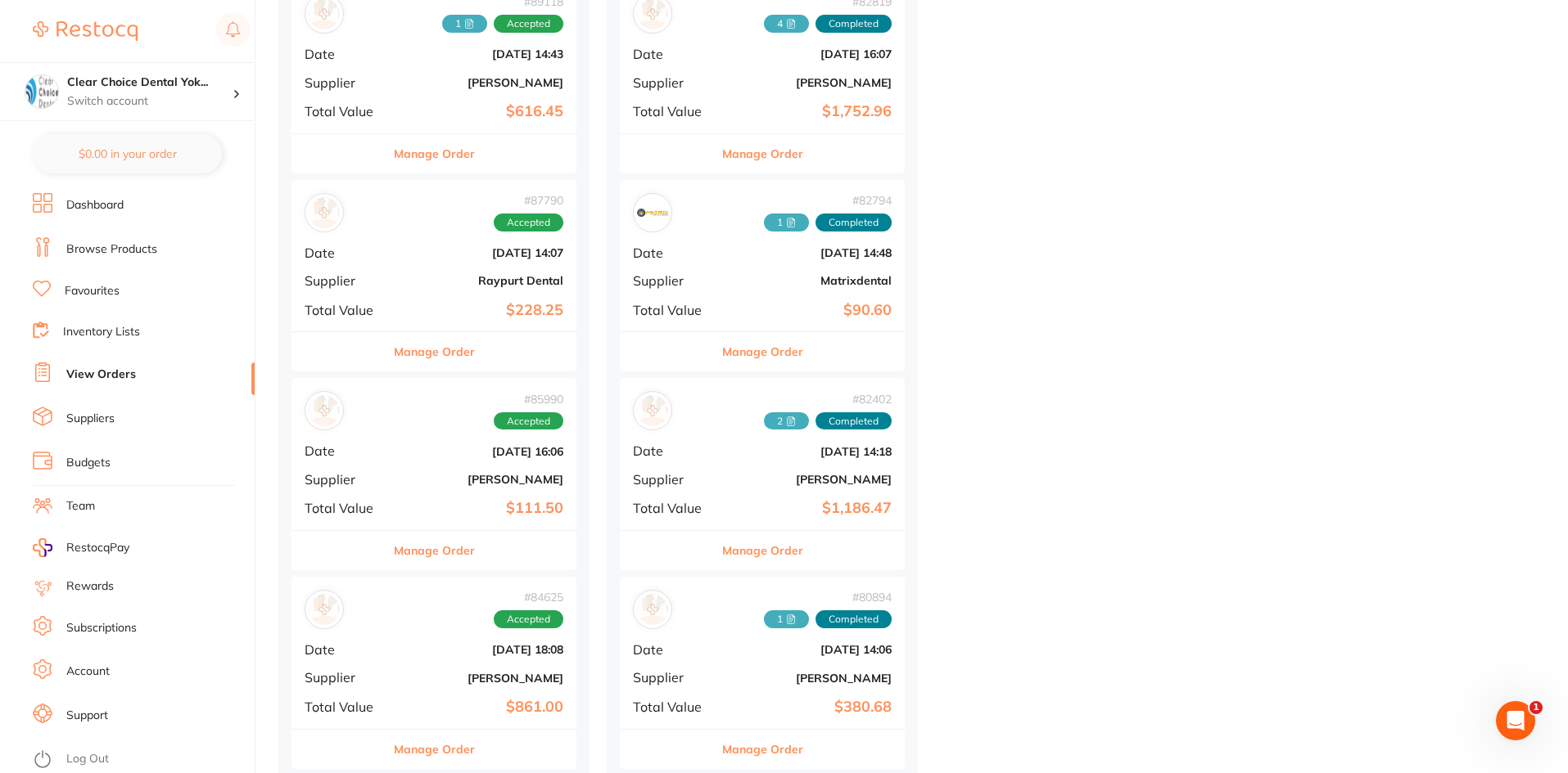
click at [437, 550] on button "Manage Order" at bounding box center [435, 550] width 81 height 39
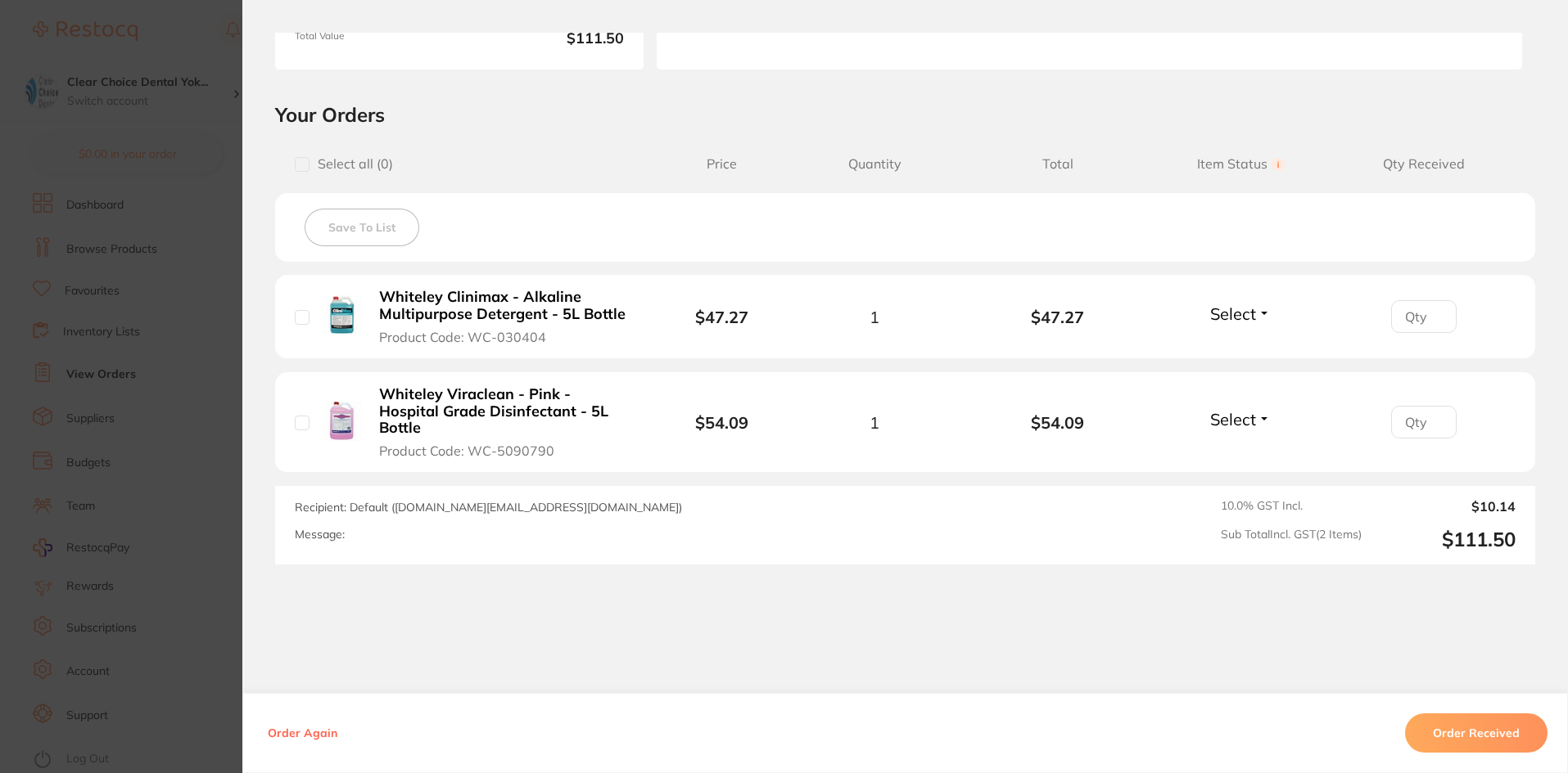
scroll to position [317, 0]
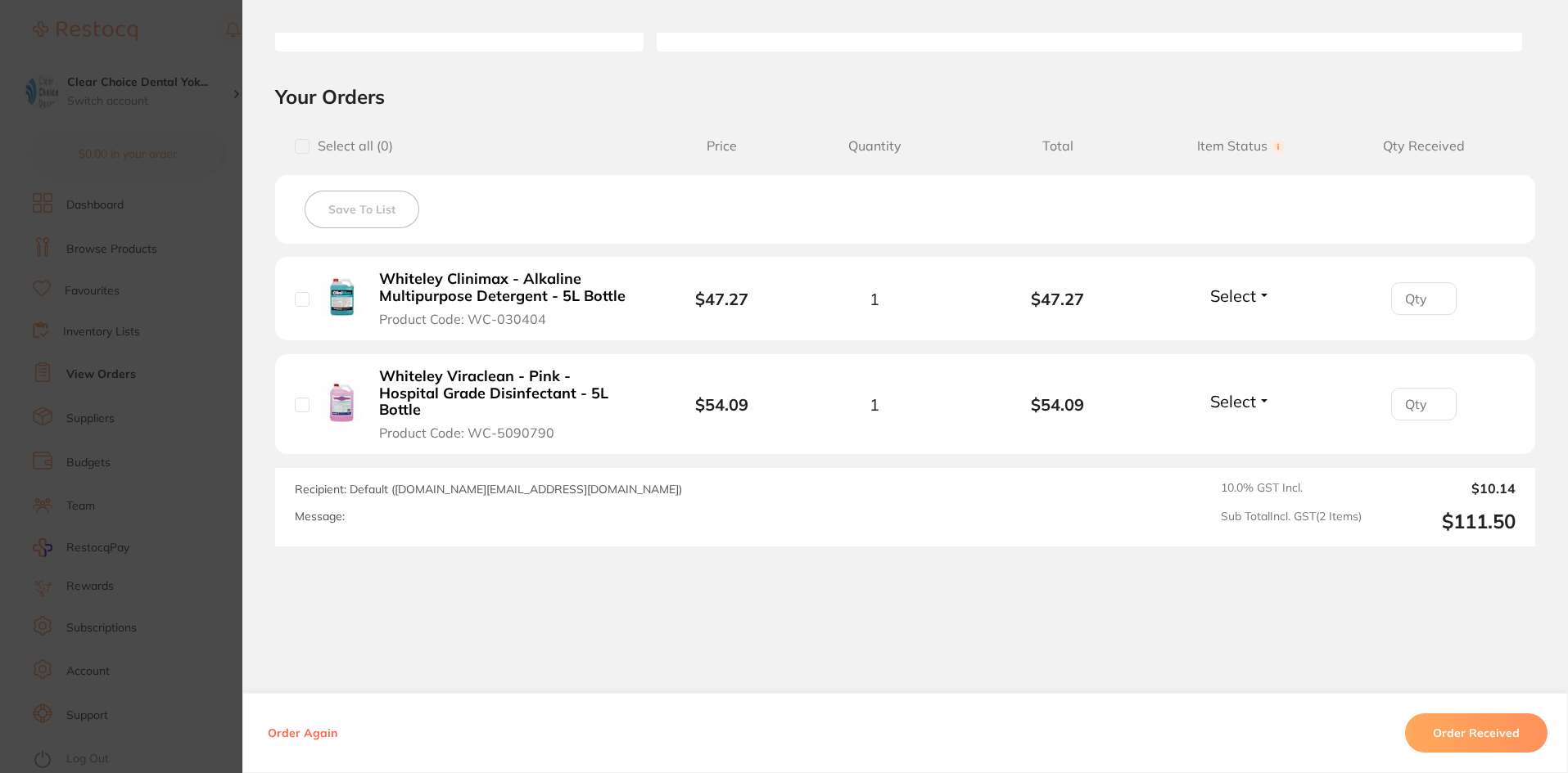
click at [214, 443] on section "Order ID: Restocq- 85990 Order Information Accepted Order Order Date [DATE] 16:…" at bounding box center [784, 386] width 1568 height 773
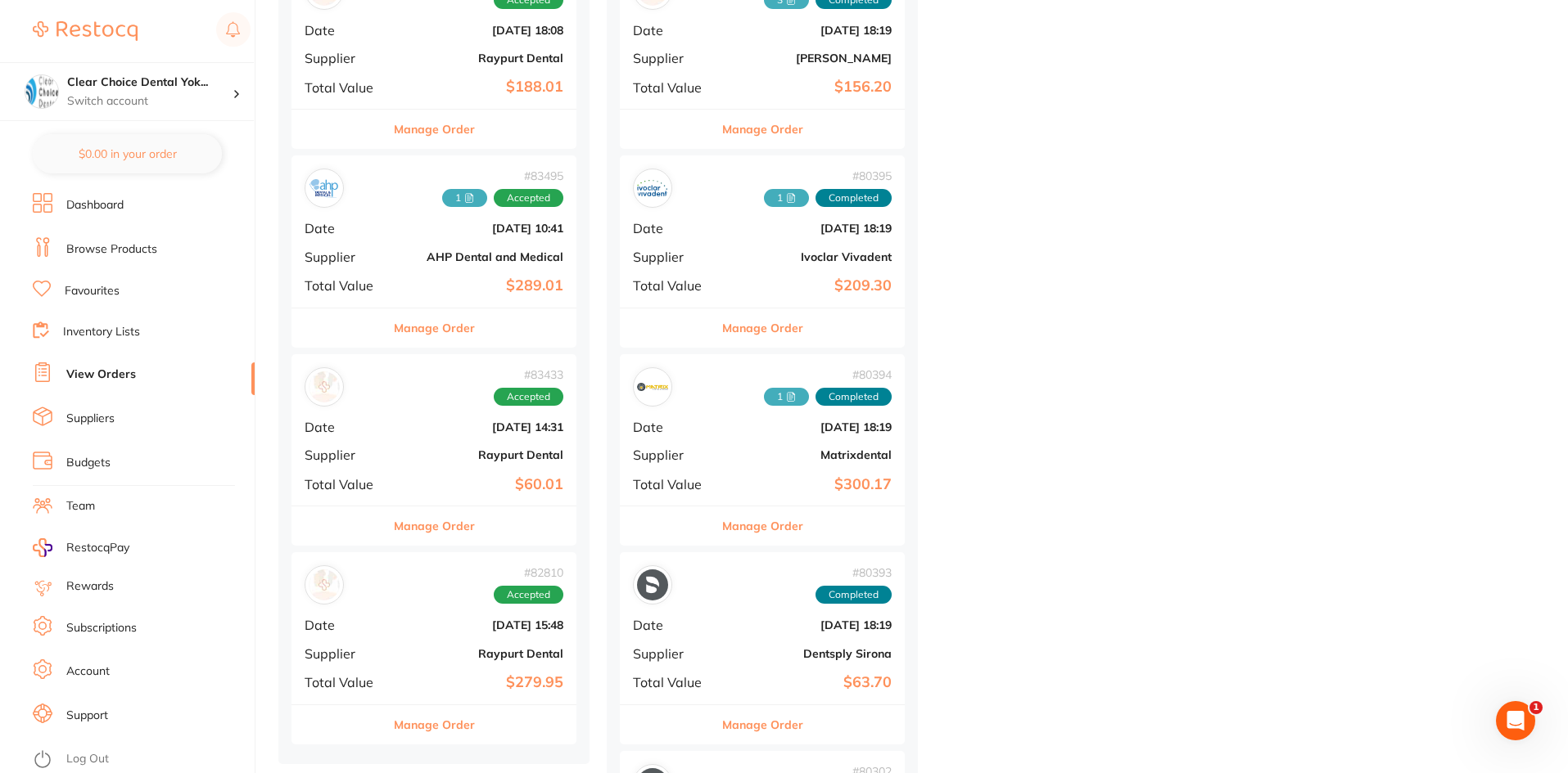
scroll to position [2537, 0]
